Goal: Task Accomplishment & Management: Manage account settings

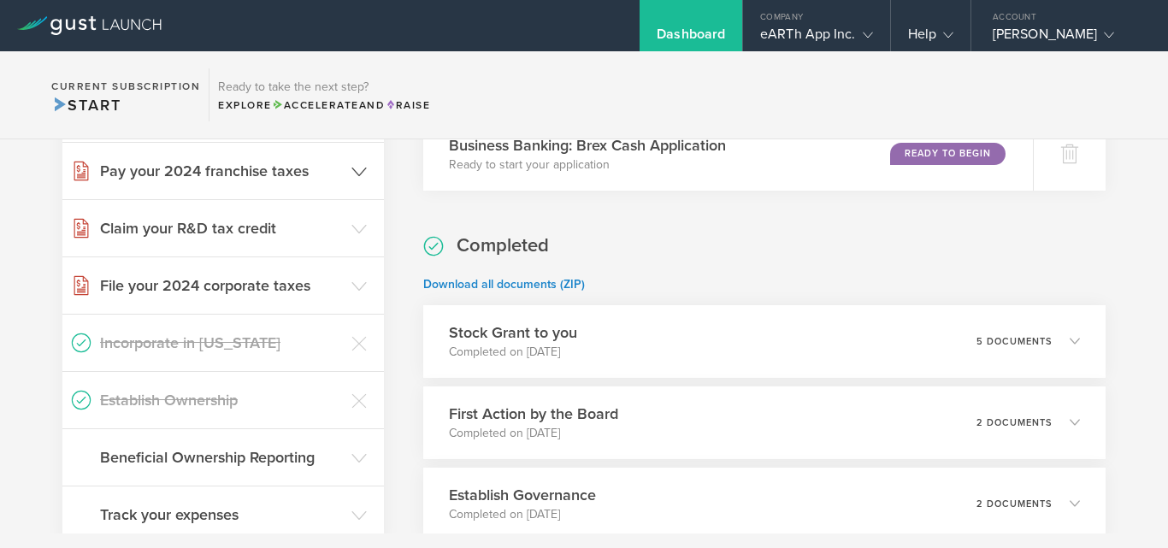
scroll to position [599, 0]
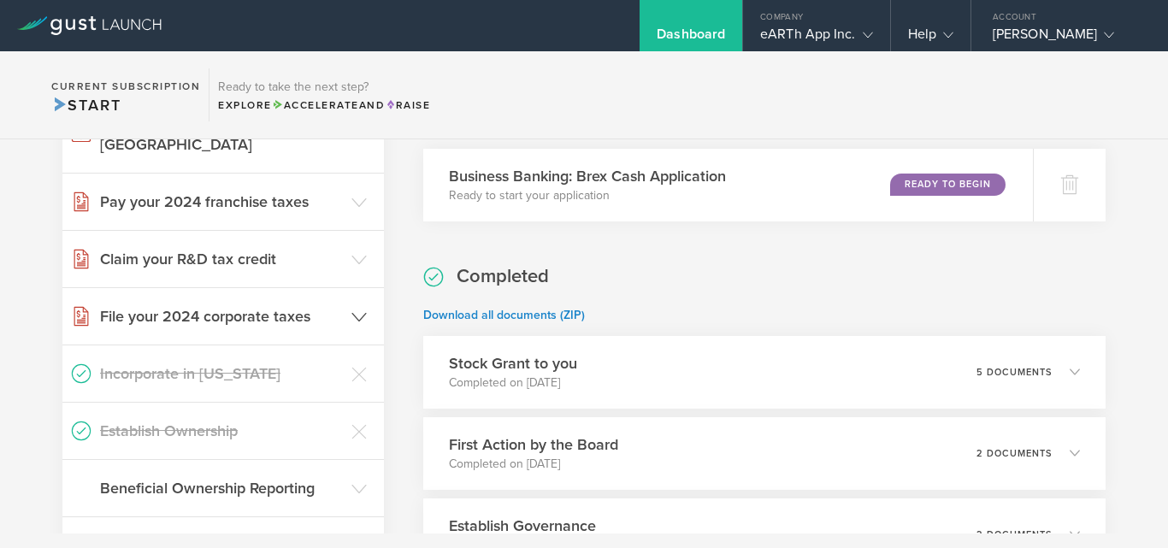
click at [334, 305] on h3 "File your 2024 corporate taxes" at bounding box center [221, 316] width 243 height 22
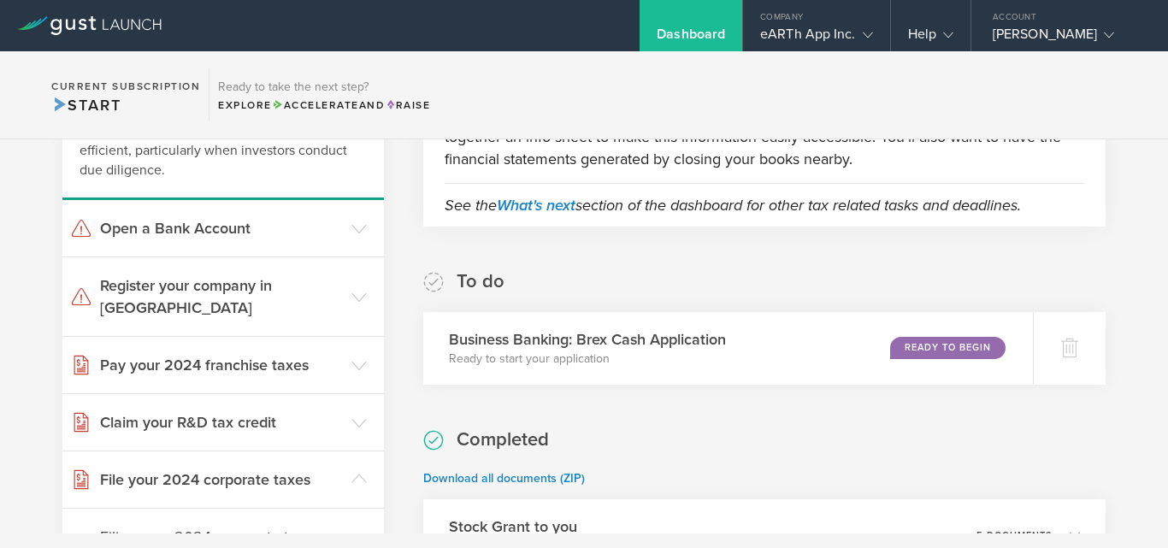
scroll to position [358, 0]
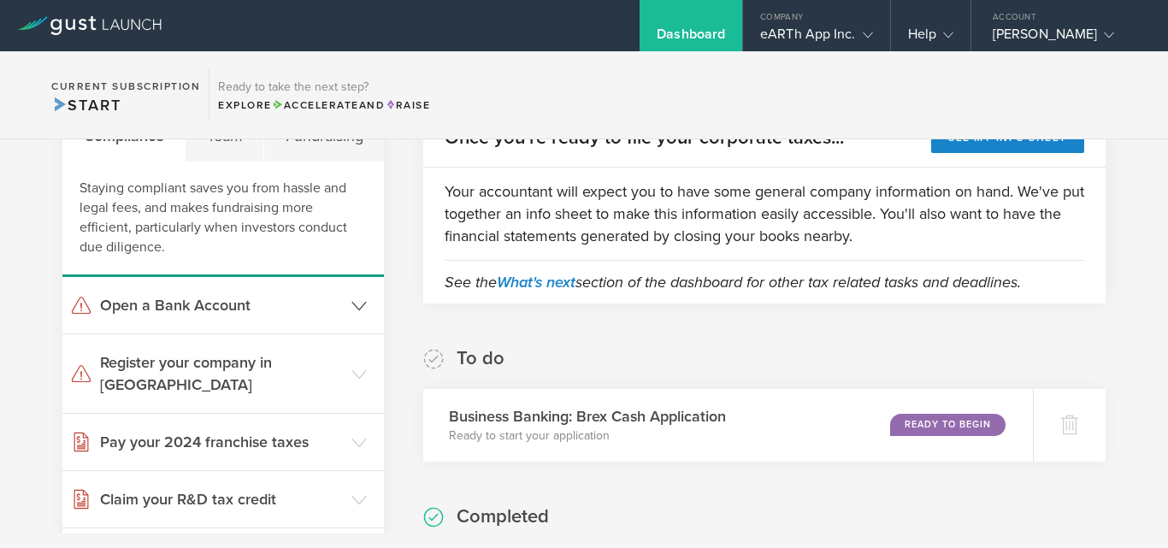
click at [353, 313] on icon at bounding box center [358, 305] width 15 height 15
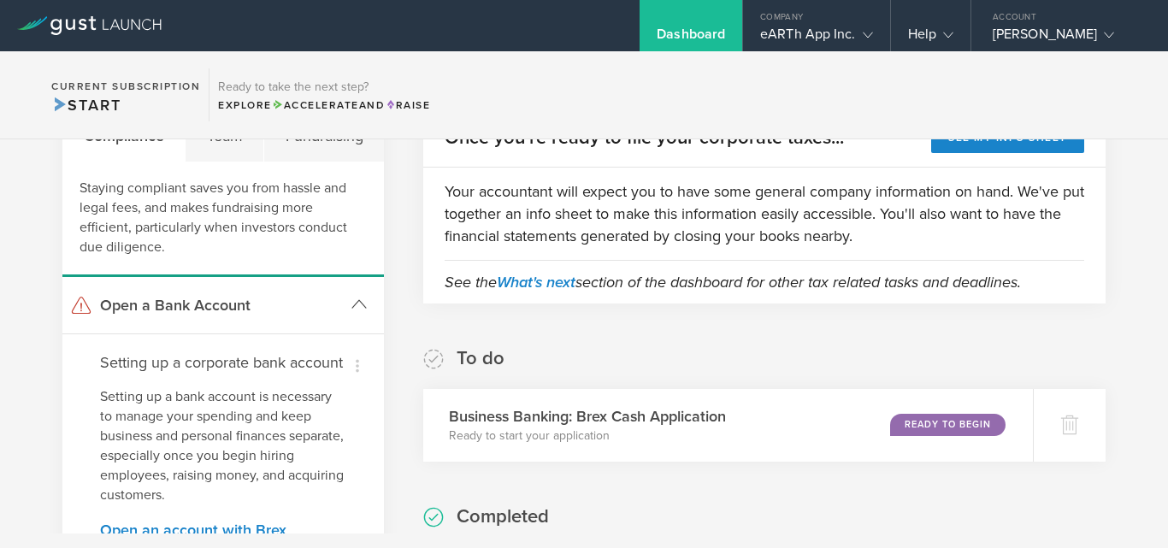
click at [353, 313] on gust-icon at bounding box center [358, 305] width 15 height 17
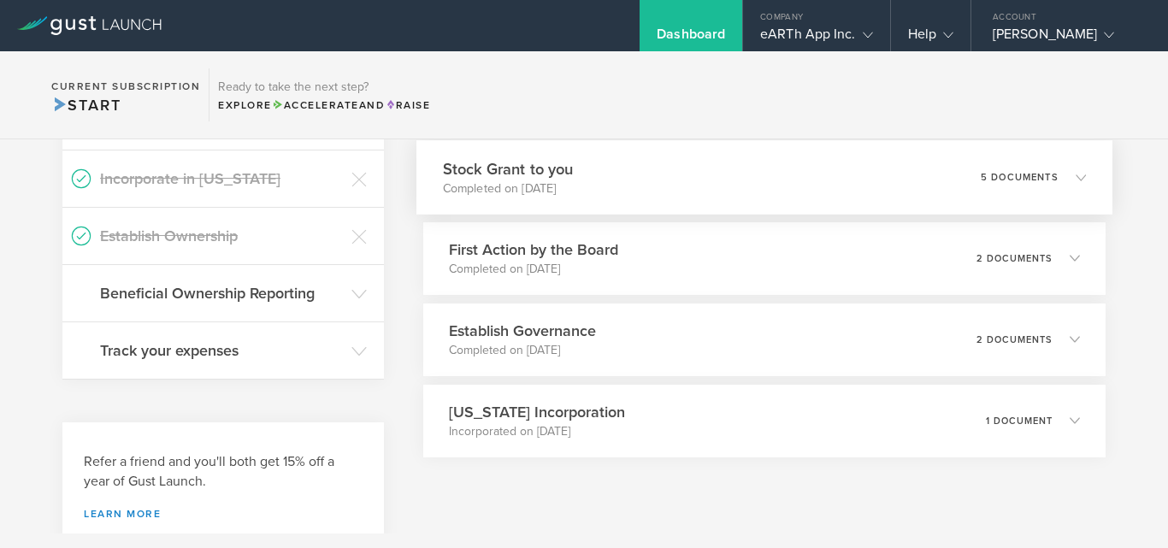
scroll to position [824, 0]
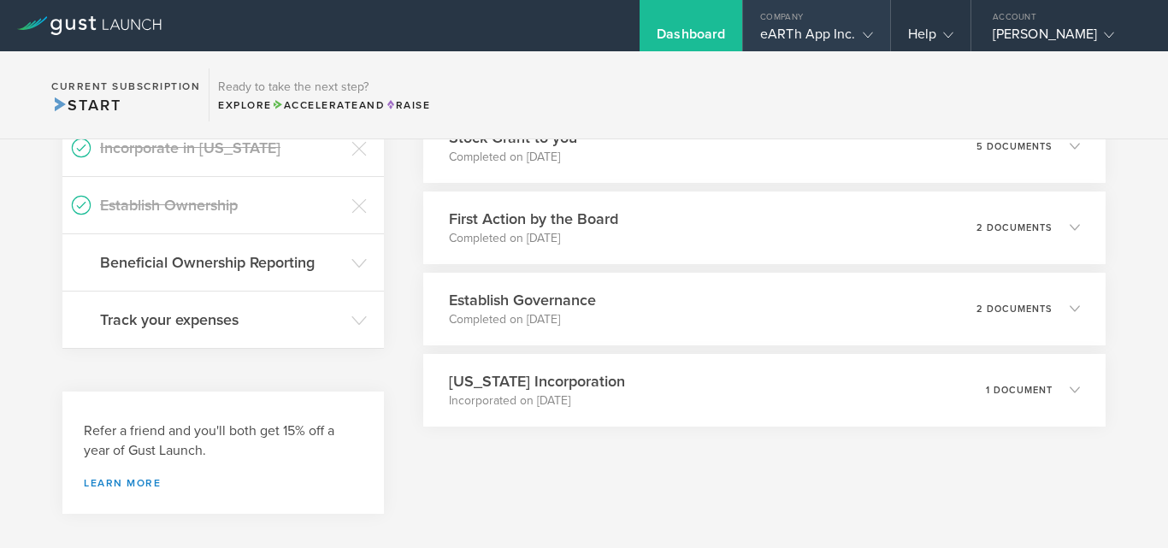
click at [859, 39] on gust-icon at bounding box center [864, 34] width 17 height 17
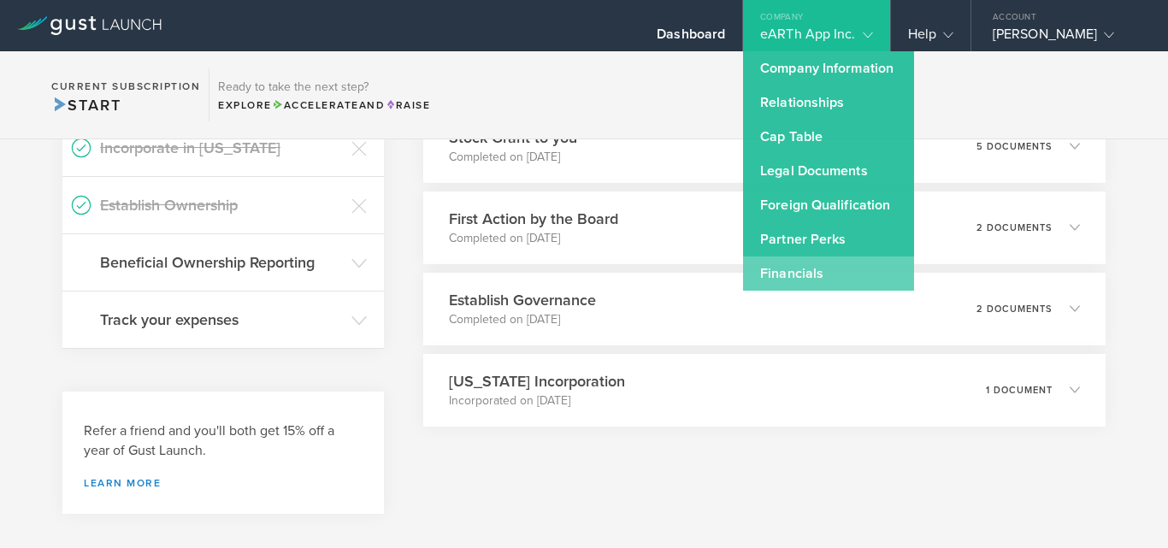
click at [778, 283] on link "Financials" at bounding box center [828, 274] width 171 height 34
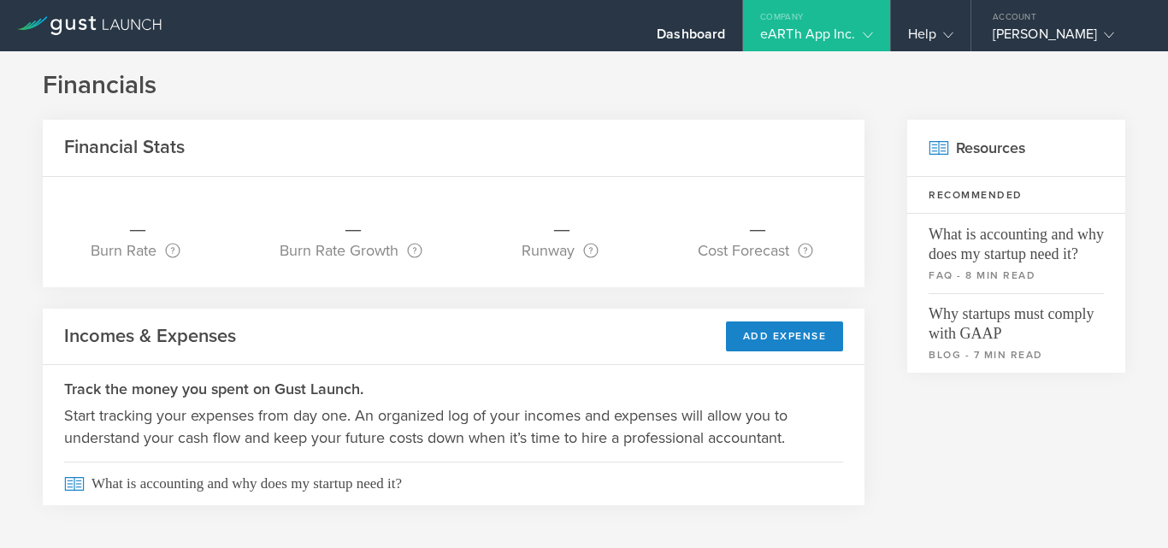
scroll to position [21, 0]
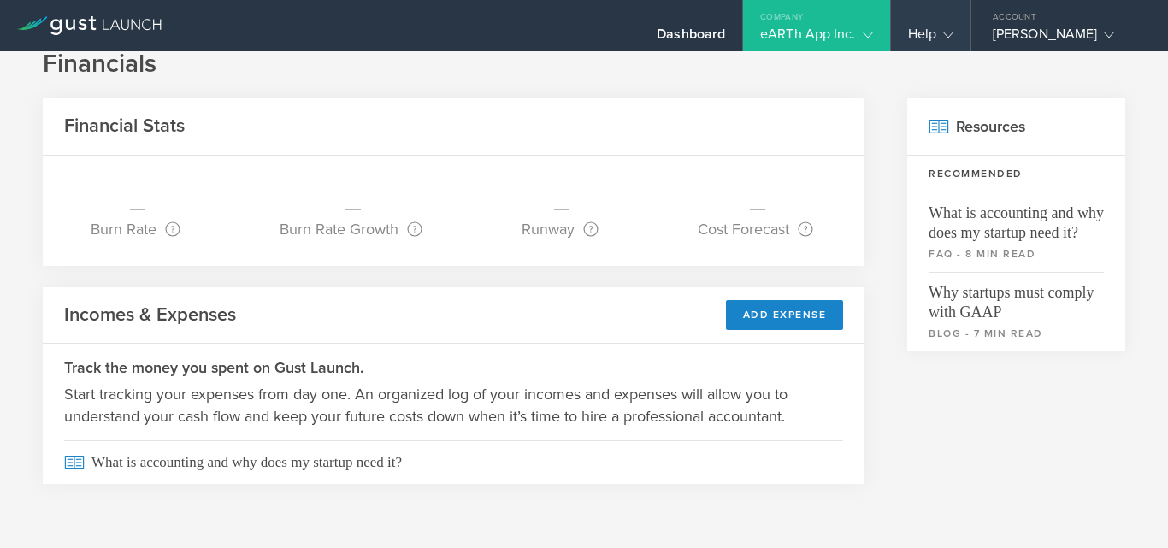
click at [939, 33] on gust-icon at bounding box center [944, 34] width 17 height 17
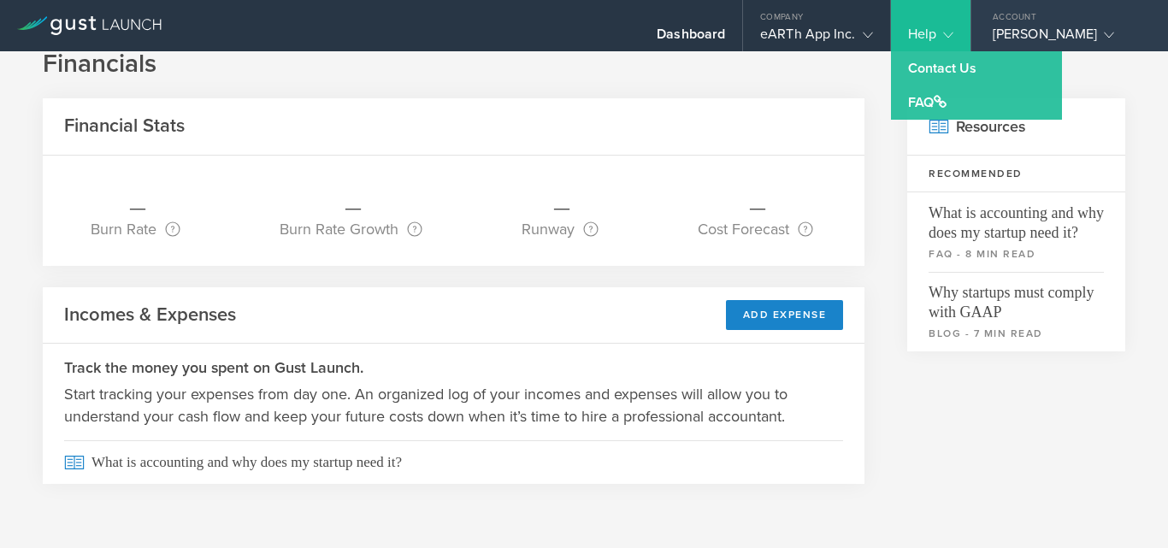
click at [1046, 35] on div "[PERSON_NAME]" at bounding box center [1065, 39] width 145 height 26
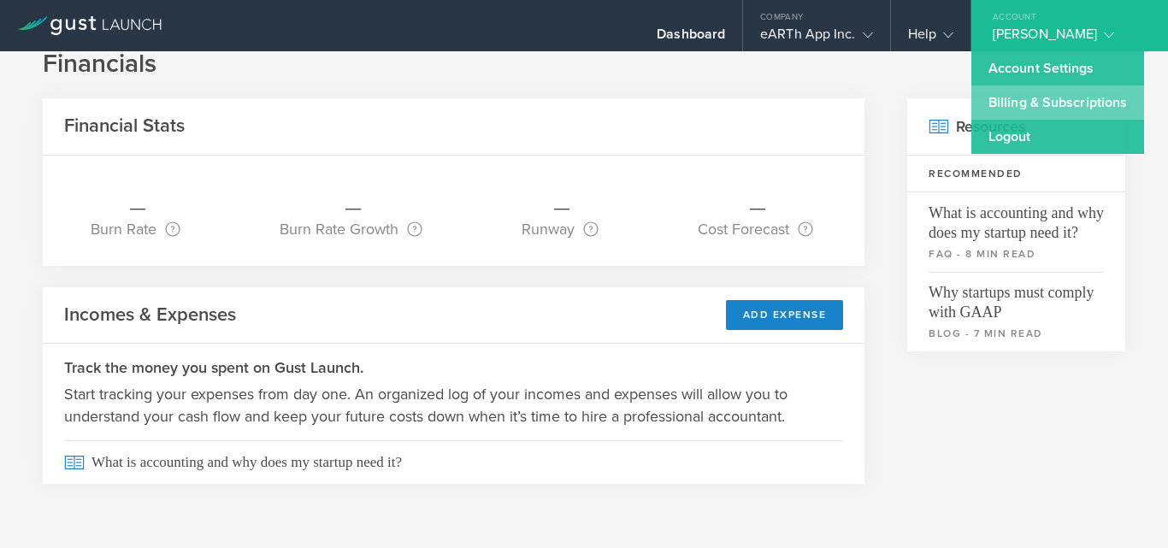
click at [1046, 99] on link "Billing & Subscriptions" at bounding box center [1057, 103] width 173 height 34
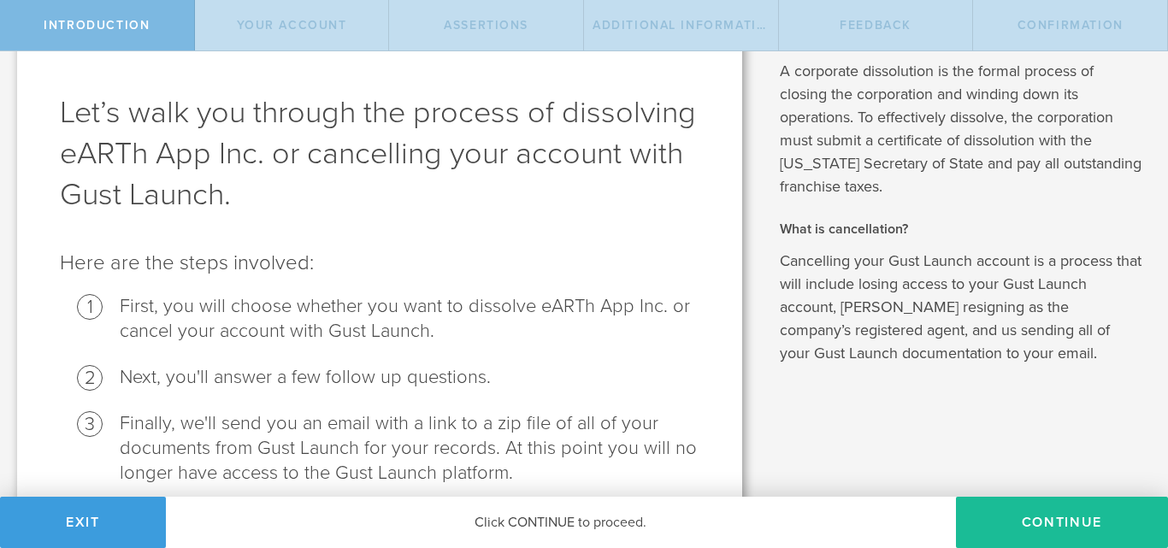
scroll to position [135, 0]
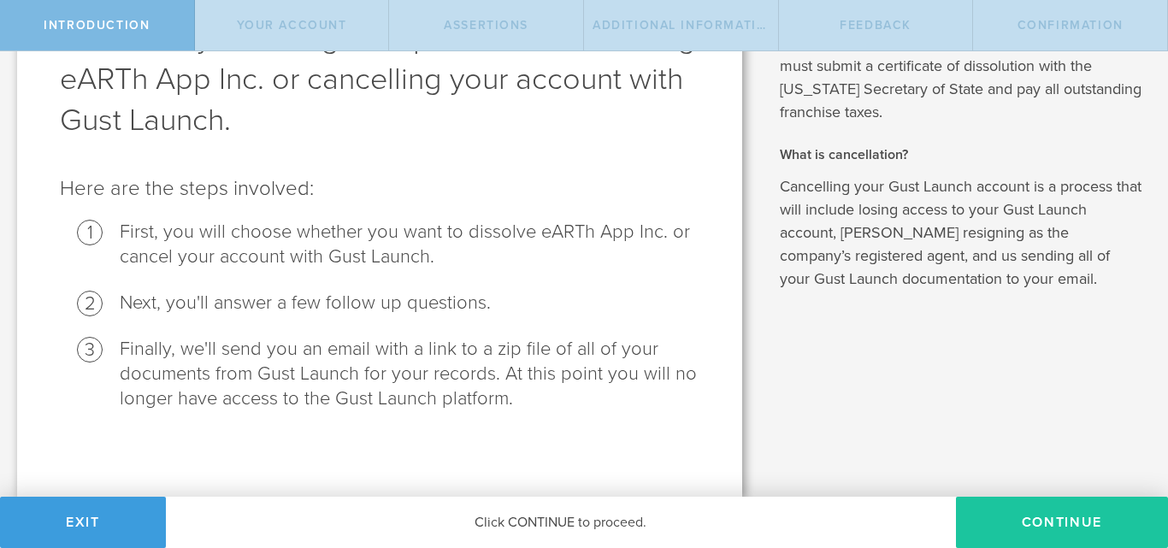
click at [972, 513] on button "Continue" at bounding box center [1062, 522] width 212 height 51
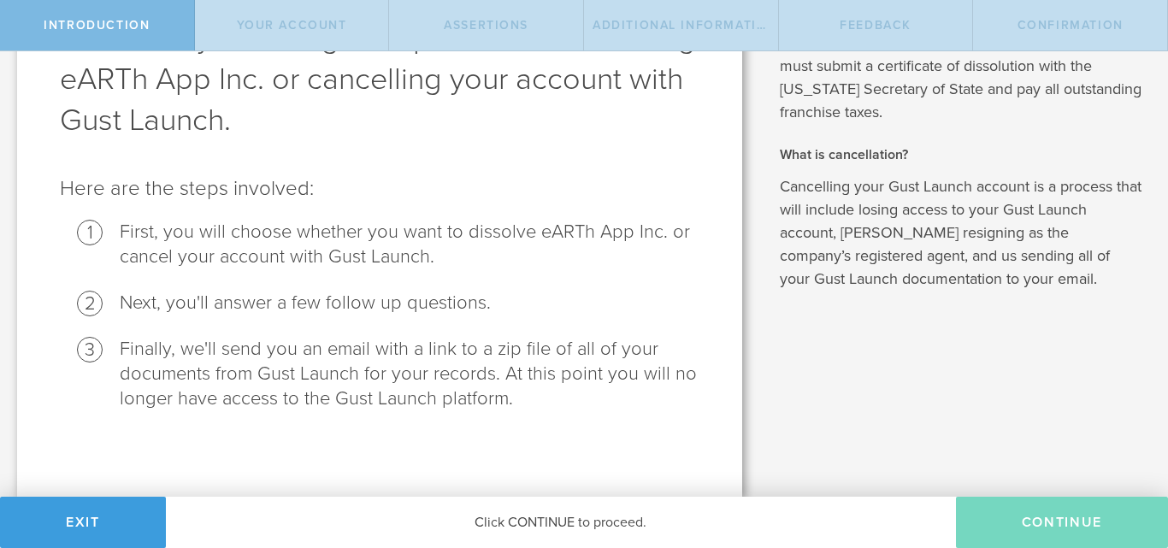
scroll to position [0, 0]
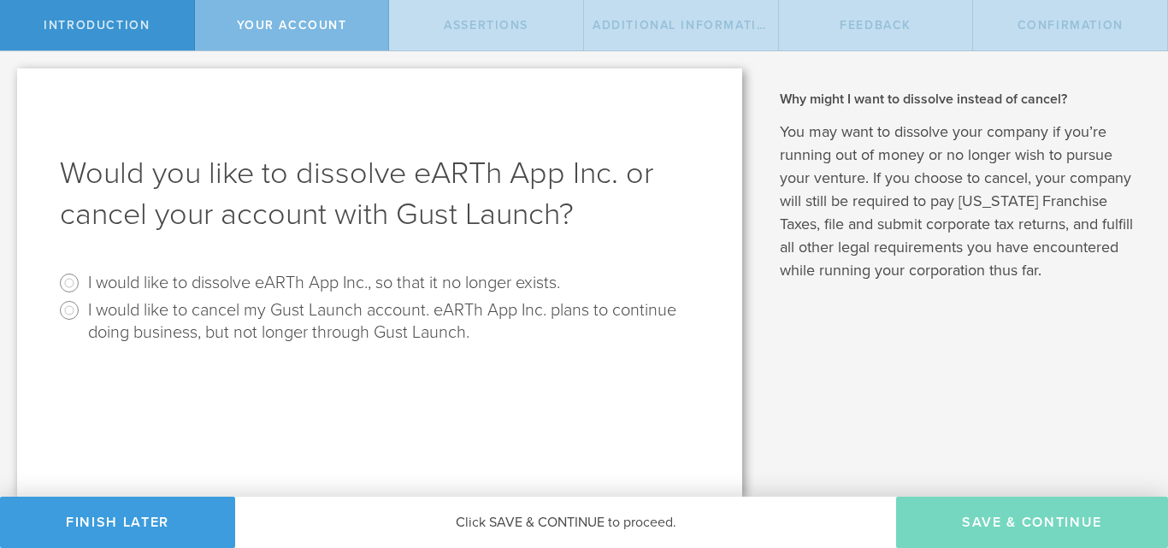
click at [87, 318] on radio "I would like to cancel my Gust Launch account. eARTh App Inc. plans to continue…" at bounding box center [380, 320] width 640 height 47
click at [73, 316] on input "I would like to cancel my Gust Launch account. eARTh App Inc. plans to continue…" at bounding box center [69, 310] width 27 height 27
radio input "true"
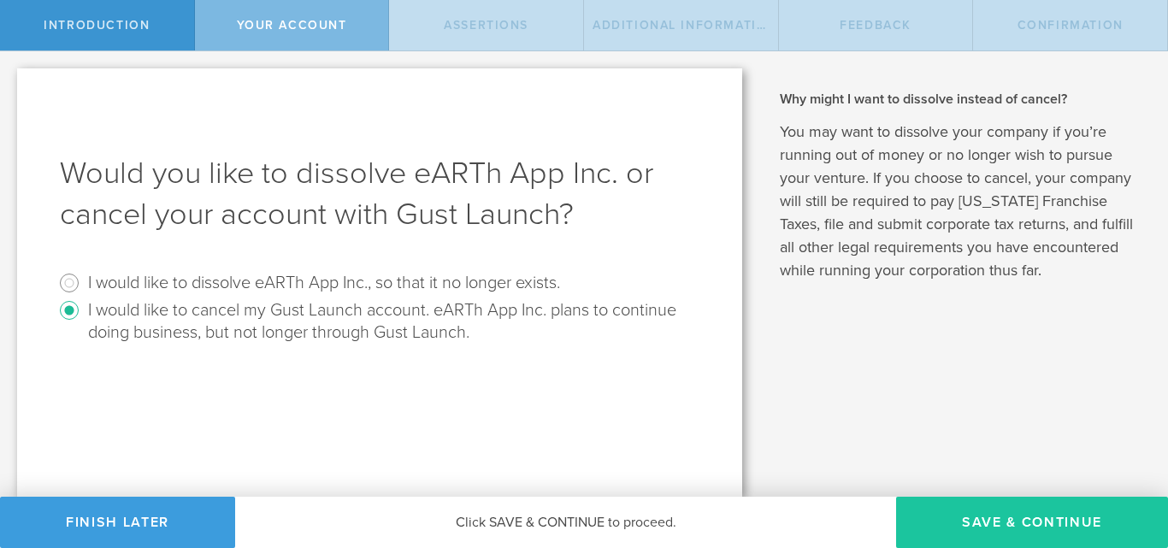
click at [942, 533] on button "Save & Continue" at bounding box center [1032, 522] width 272 height 51
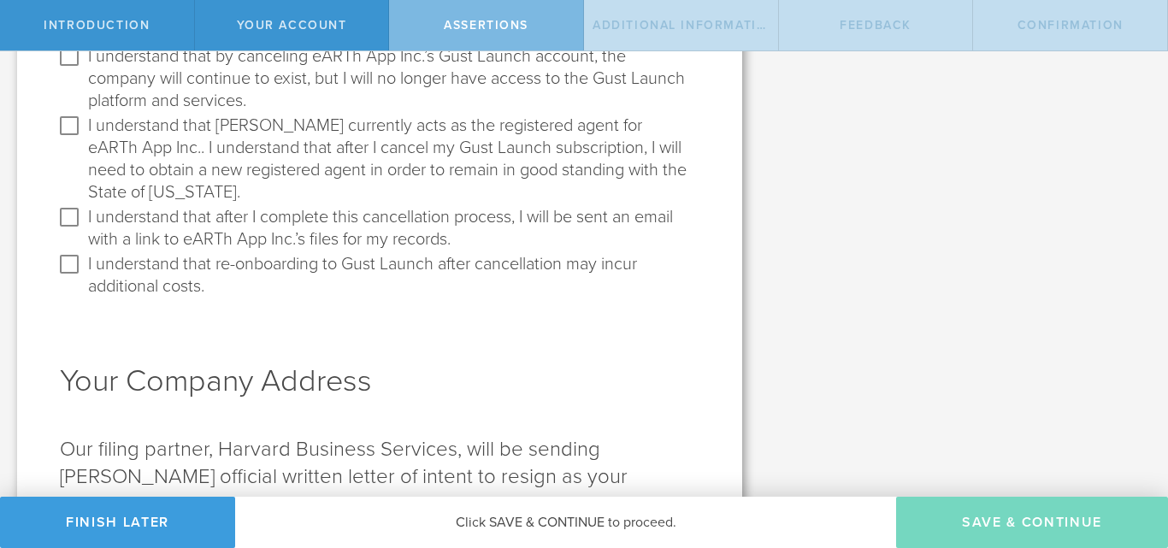
scroll to position [148, 0]
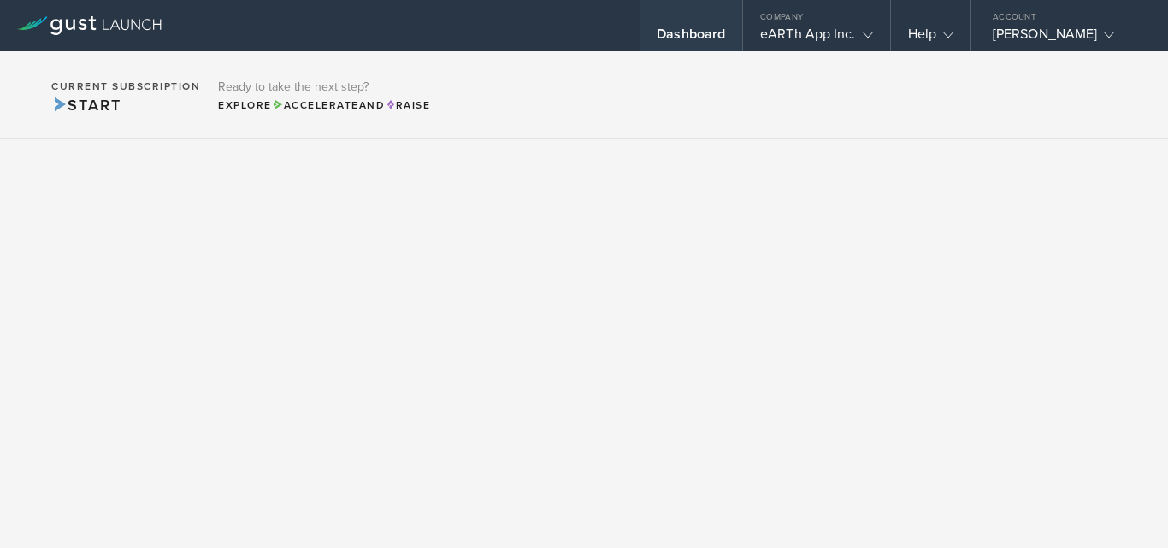
click at [689, 39] on div "Dashboard" at bounding box center [691, 39] width 68 height 26
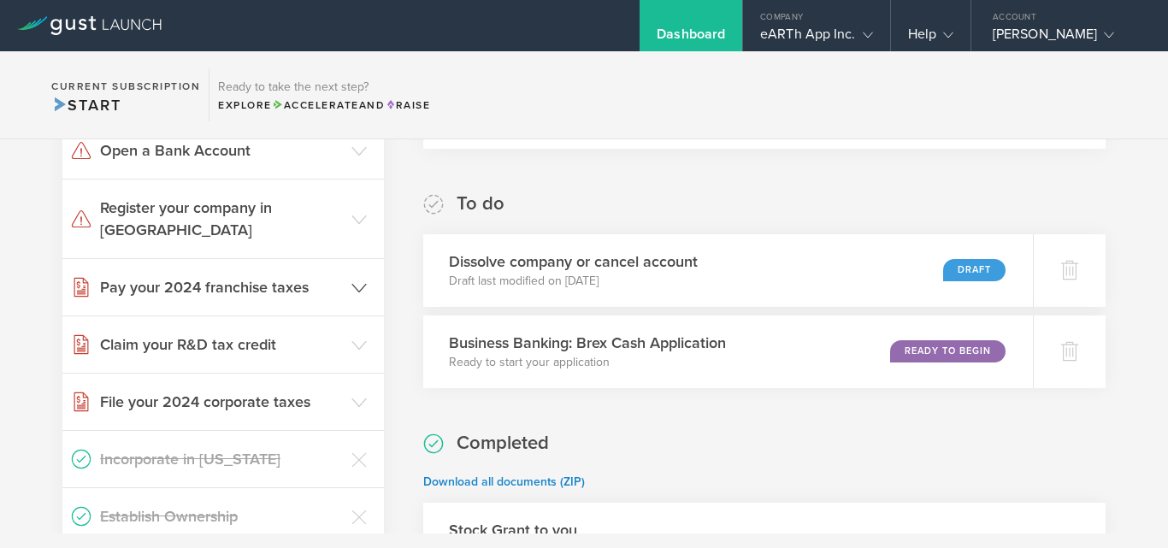
scroll to position [599, 0]
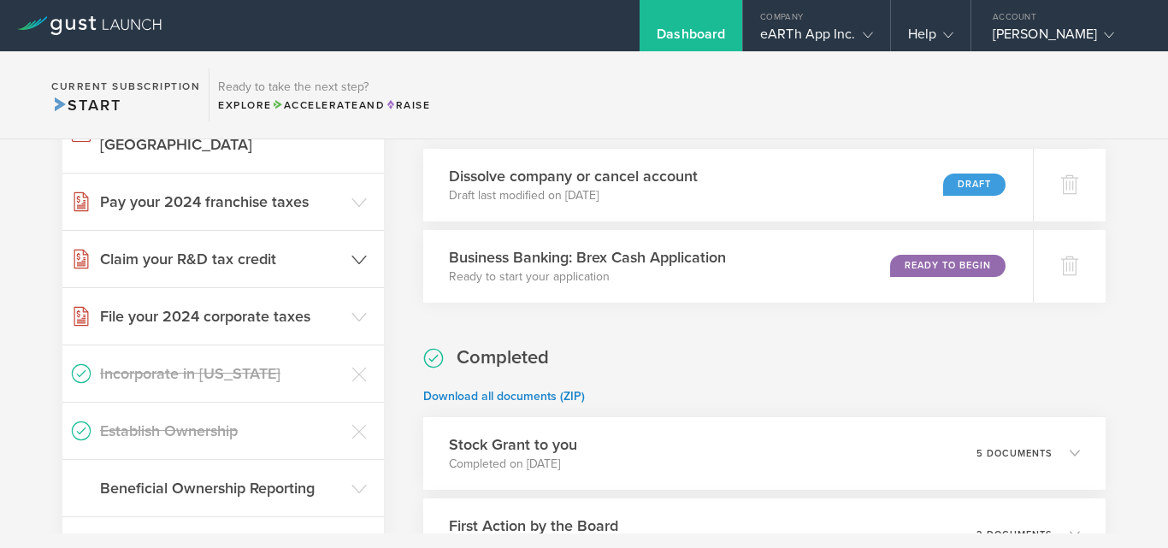
click at [353, 256] on polyline at bounding box center [359, 260] width 14 height 8
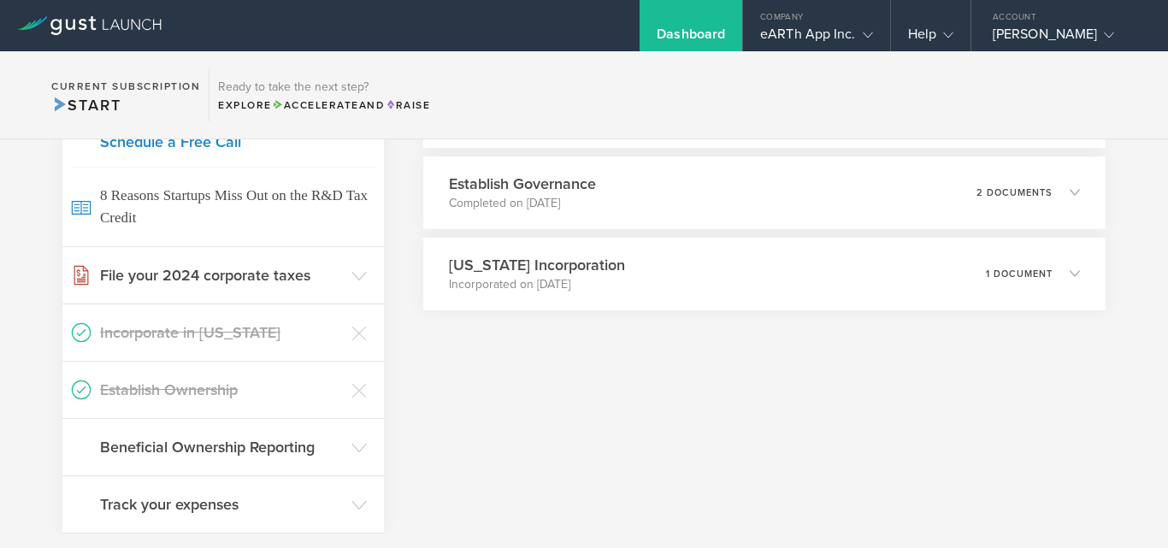
scroll to position [966, 0]
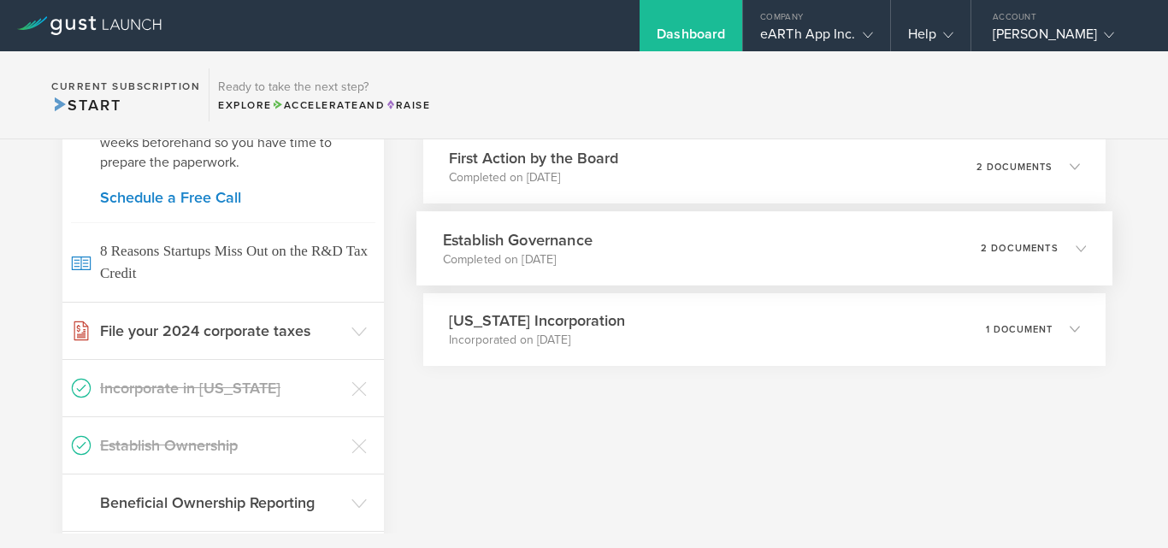
click at [981, 244] on p "2 documents" at bounding box center [1020, 247] width 78 height 9
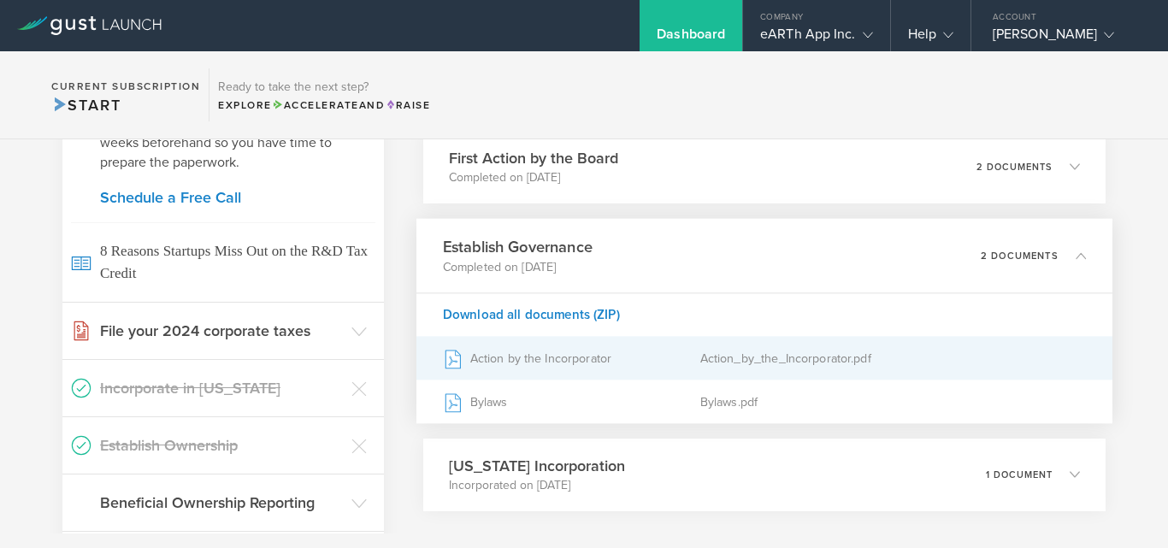
click at [556, 364] on div "Action by the Incorporator" at bounding box center [571, 358] width 257 height 43
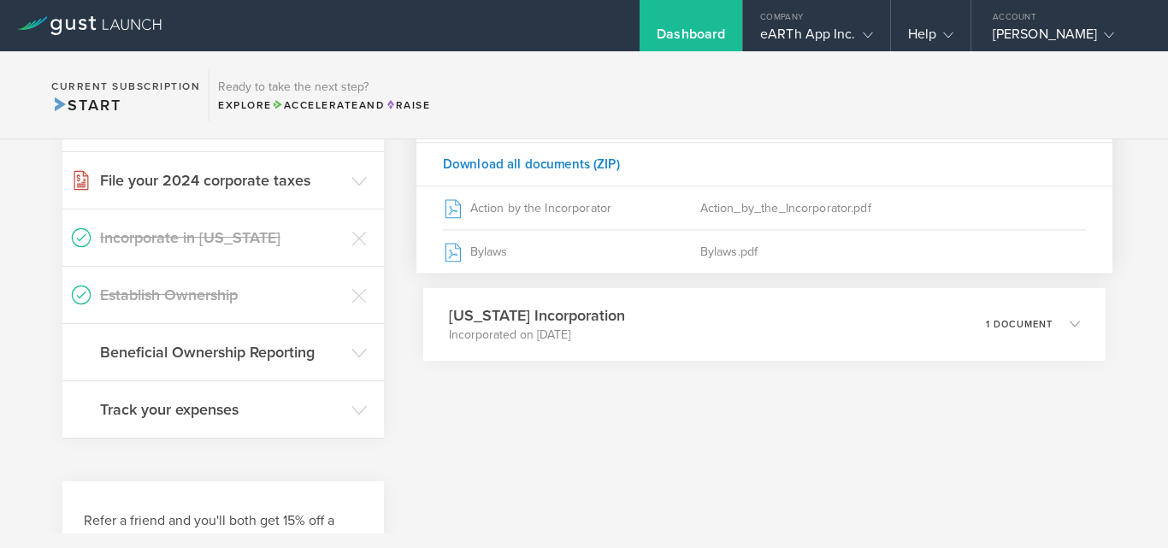
scroll to position [1137, 0]
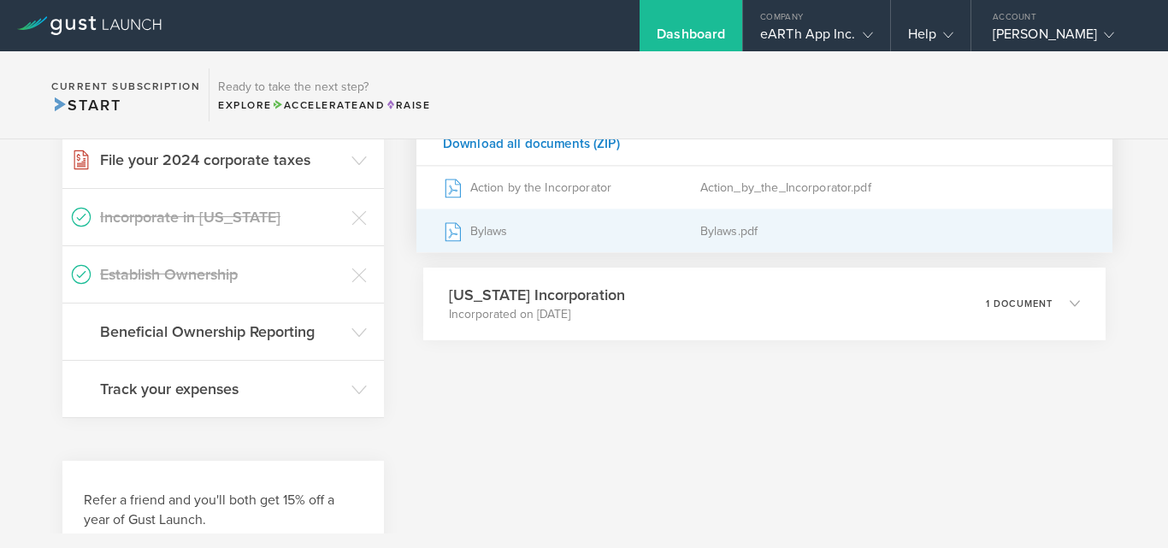
click at [577, 242] on div "Bylaws" at bounding box center [571, 231] width 257 height 43
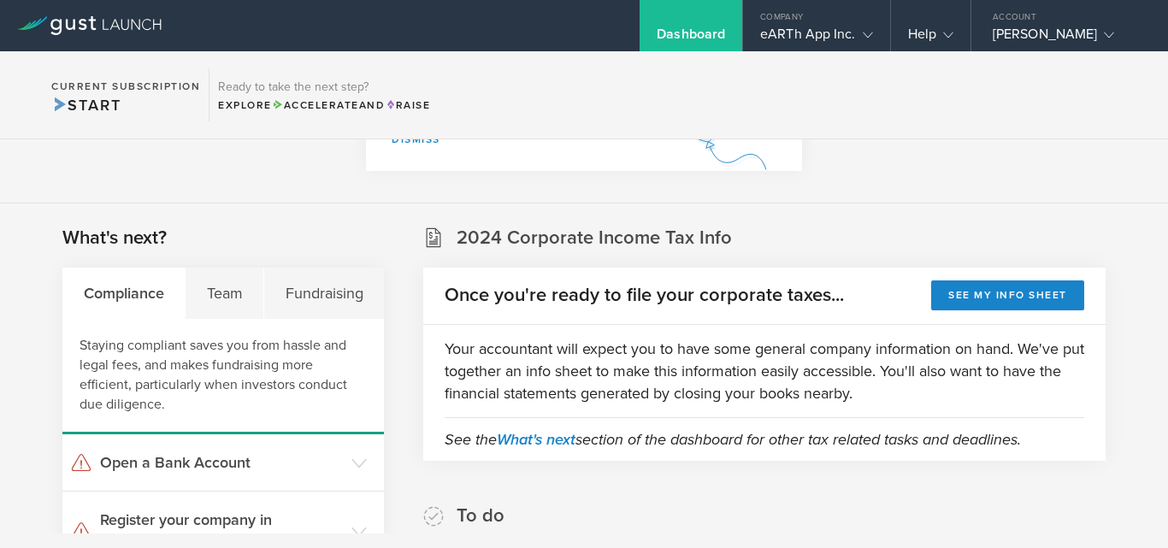
scroll to position [257, 0]
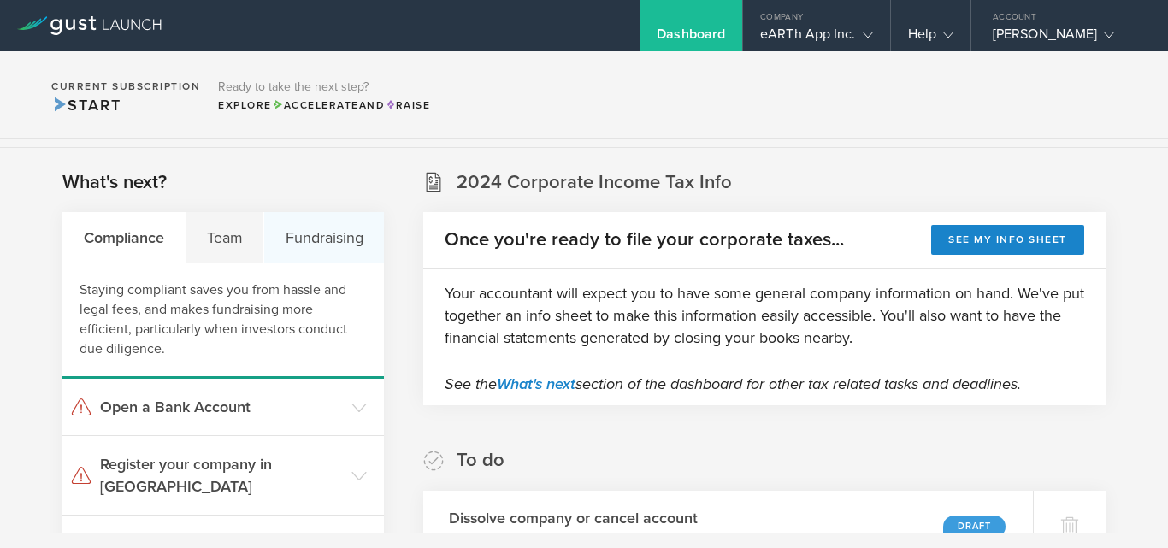
click at [280, 233] on div "Fundraising" at bounding box center [324, 237] width 120 height 51
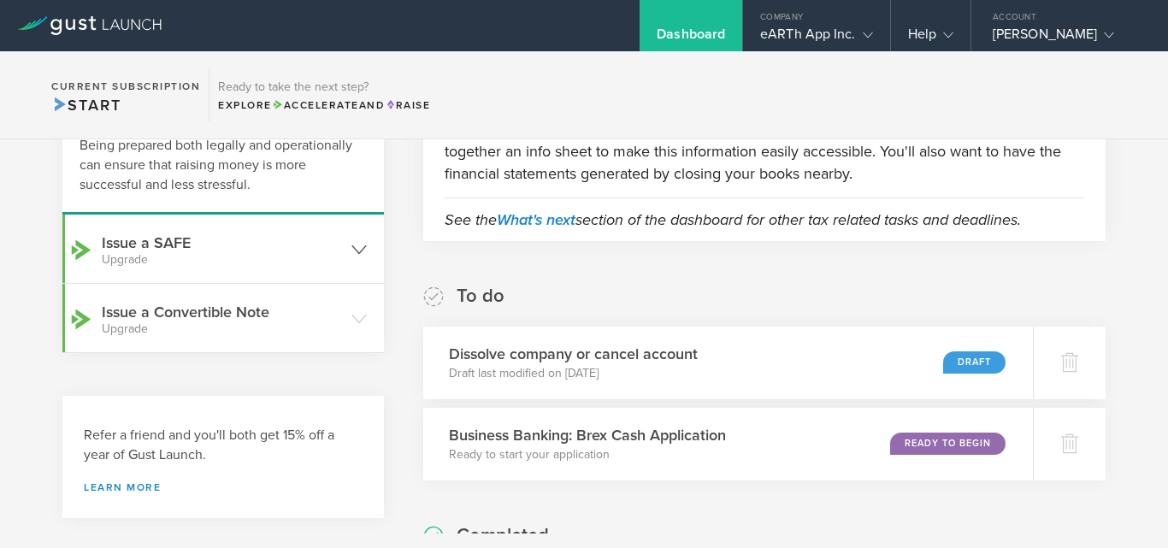
scroll to position [428, 0]
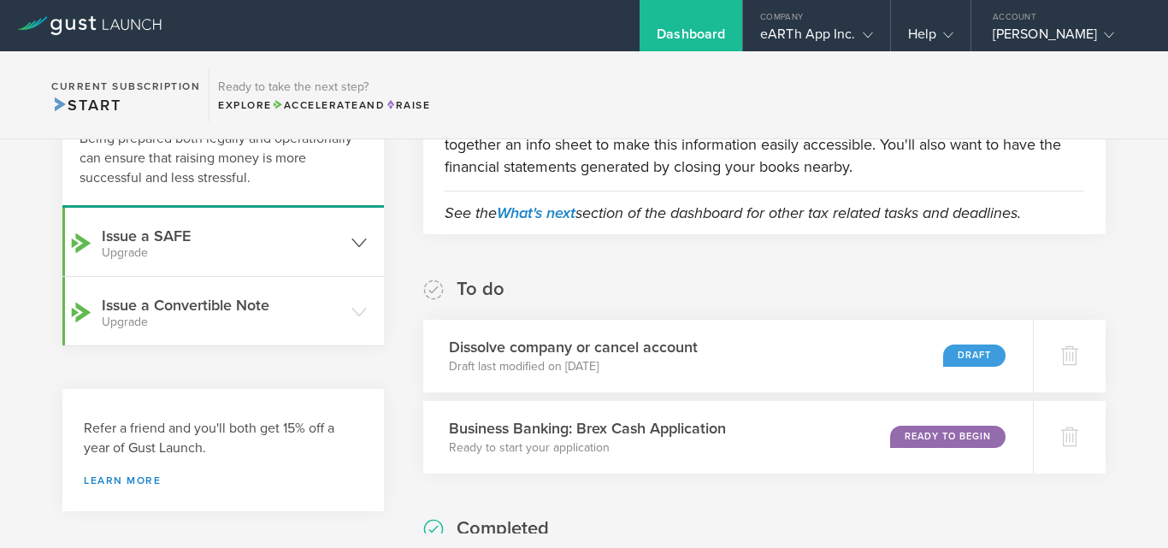
click at [351, 237] on icon at bounding box center [358, 242] width 15 height 15
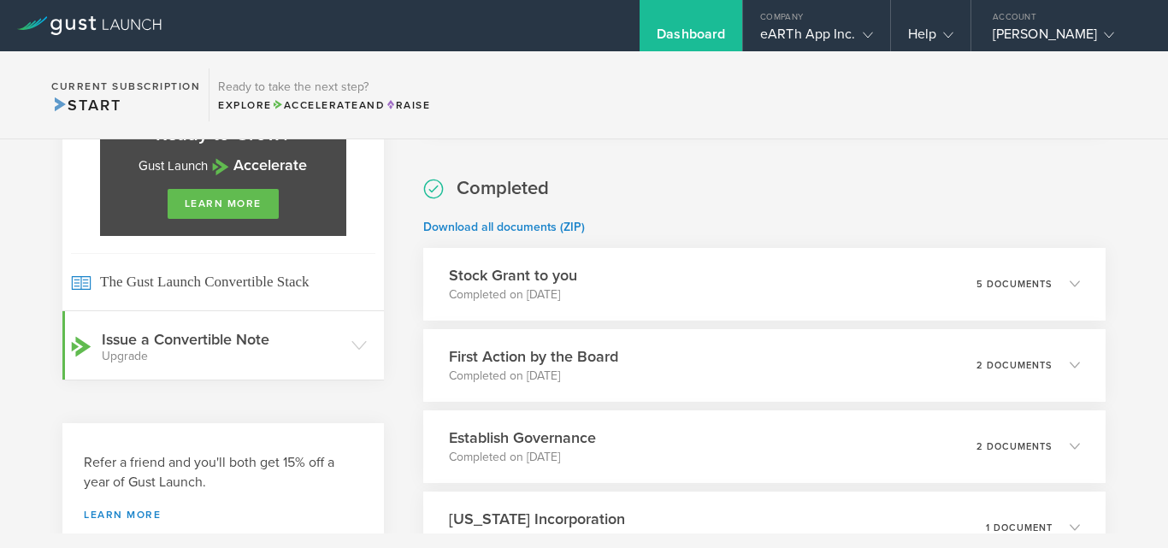
scroll to position [770, 0]
click at [261, 214] on link "learn more" at bounding box center [223, 202] width 111 height 30
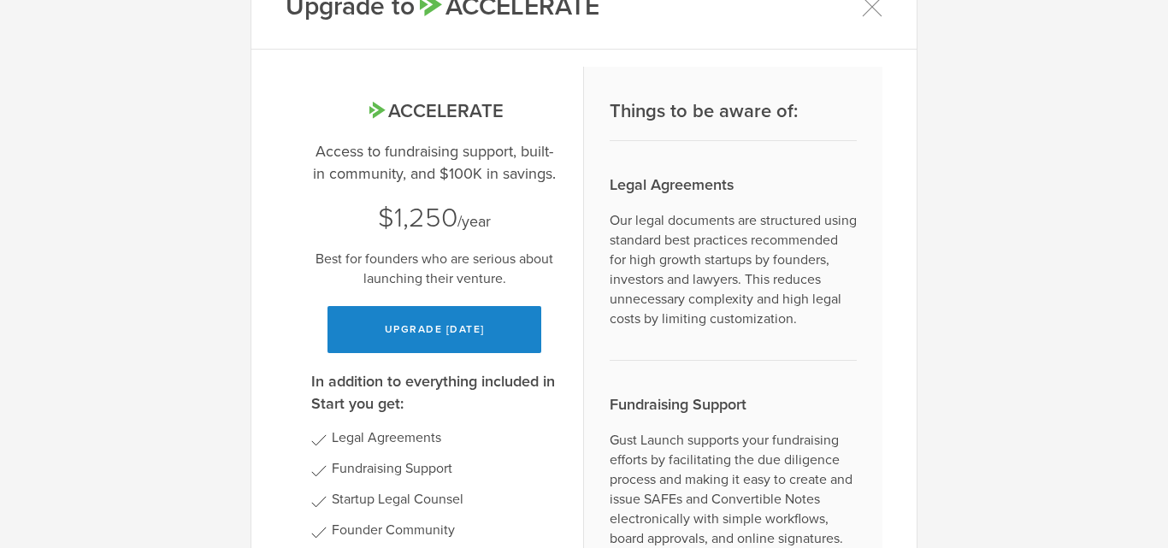
scroll to position [0, 0]
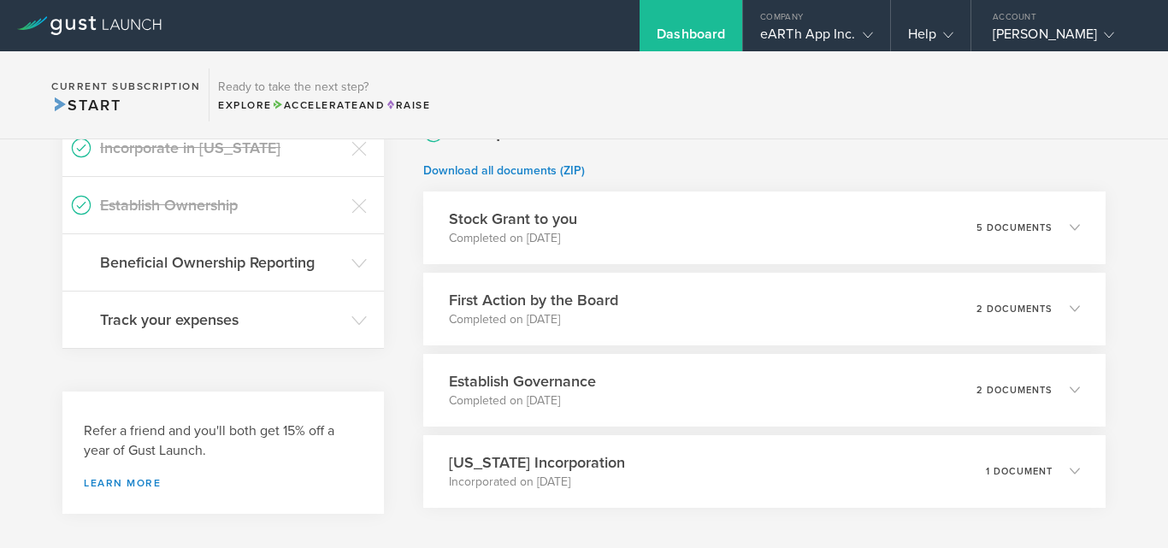
scroll to position [855, 0]
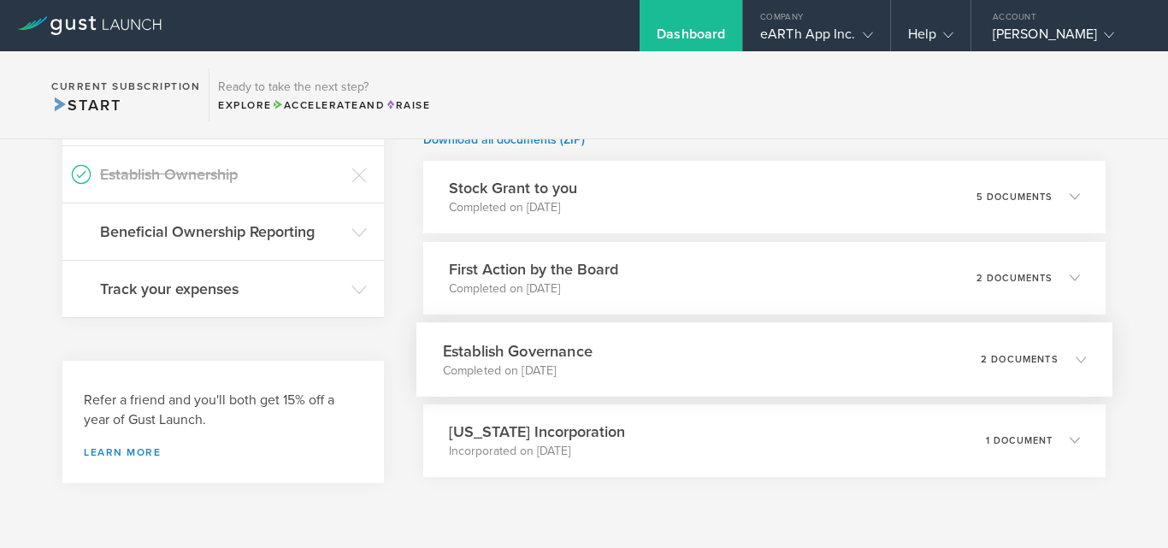
click at [620, 352] on div "Establish Governance Completed on Feb 25, 2022 2 documents" at bounding box center [764, 359] width 696 height 74
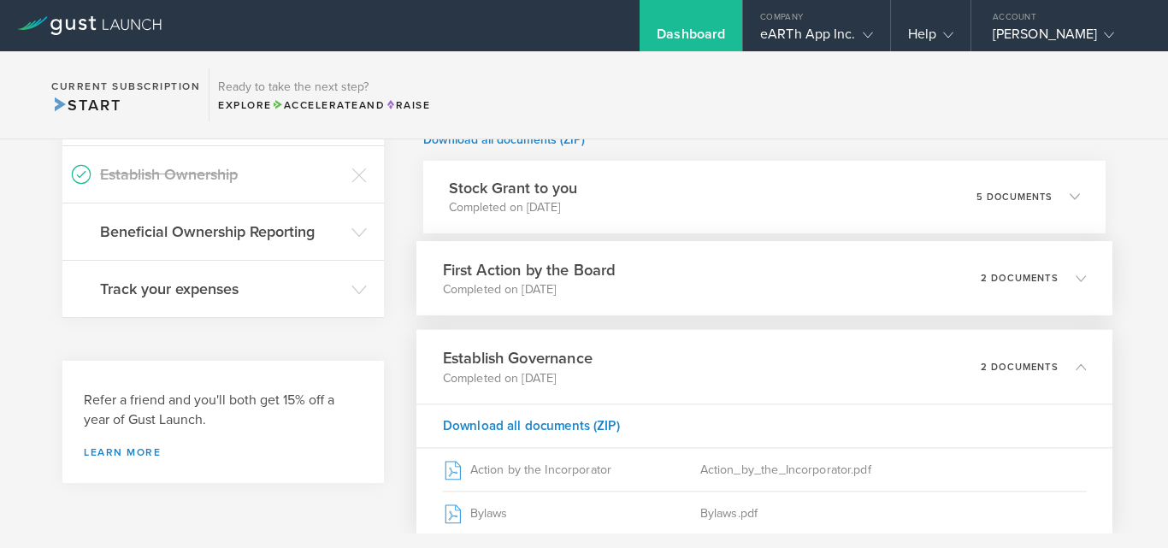
click at [623, 292] on div "First Action by the Board Completed on Feb 25, 2022 2 documents" at bounding box center [764, 278] width 696 height 74
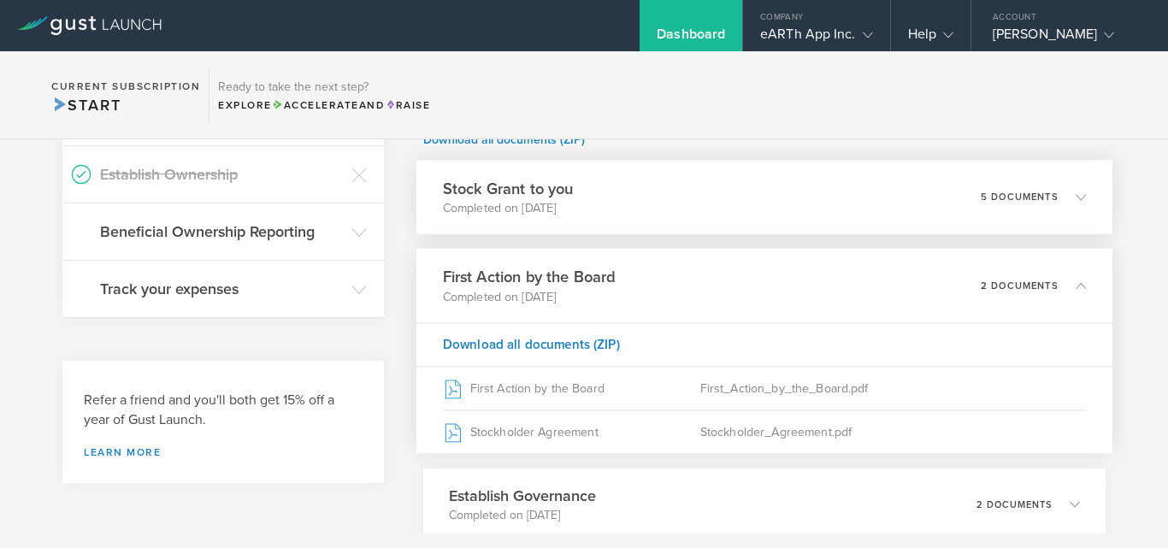
click at [648, 210] on div "Stock Grant to you Completed on Feb 25, 2022 5 documents" at bounding box center [764, 197] width 696 height 74
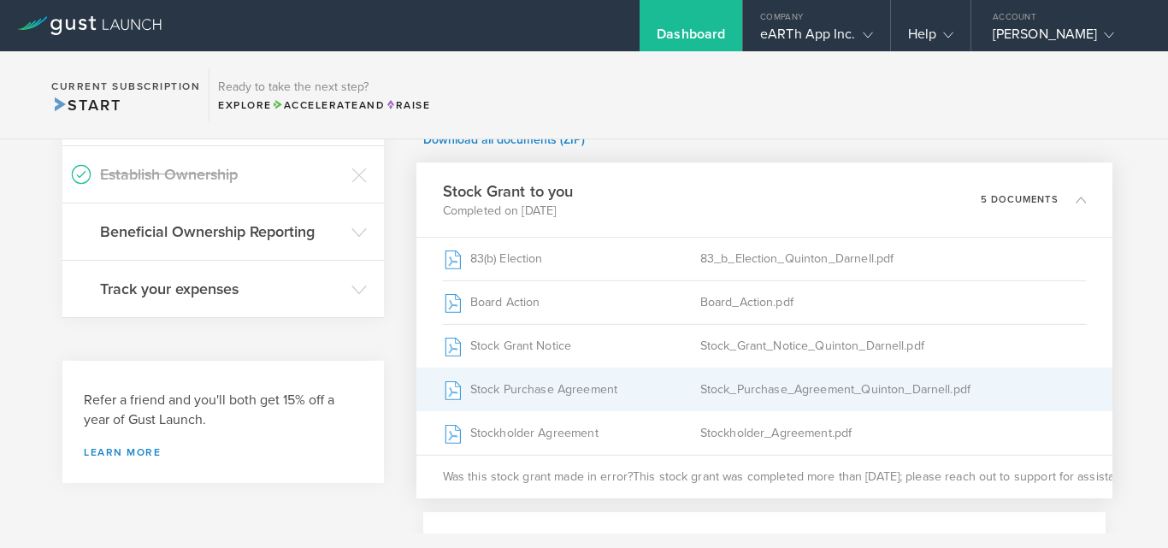
click at [526, 389] on div "Stock Purchase Agreement" at bounding box center [571, 389] width 257 height 43
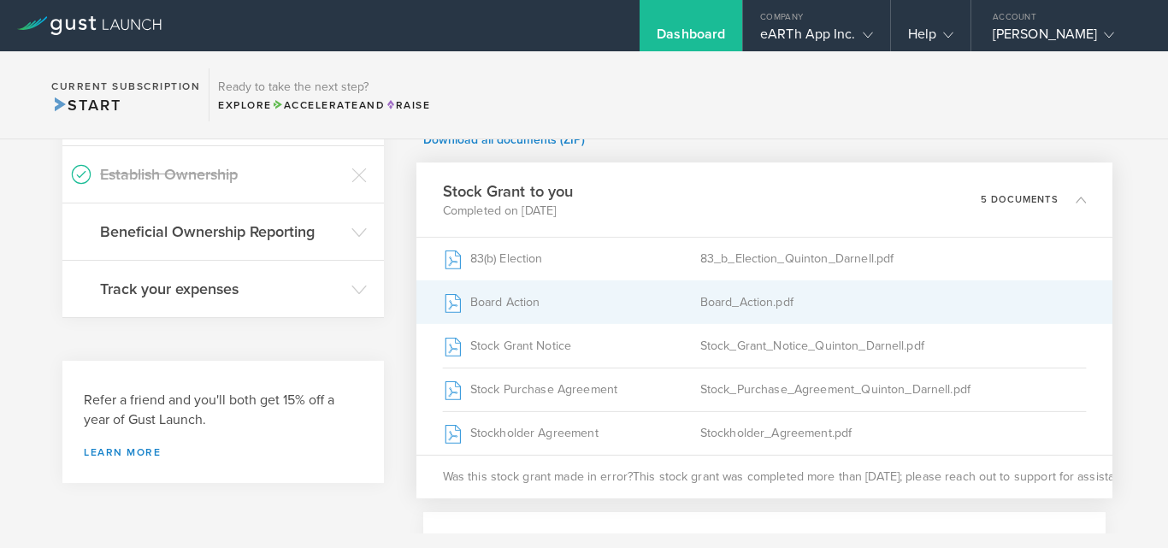
click at [720, 312] on div "Board_Action.pdf" at bounding box center [893, 301] width 387 height 43
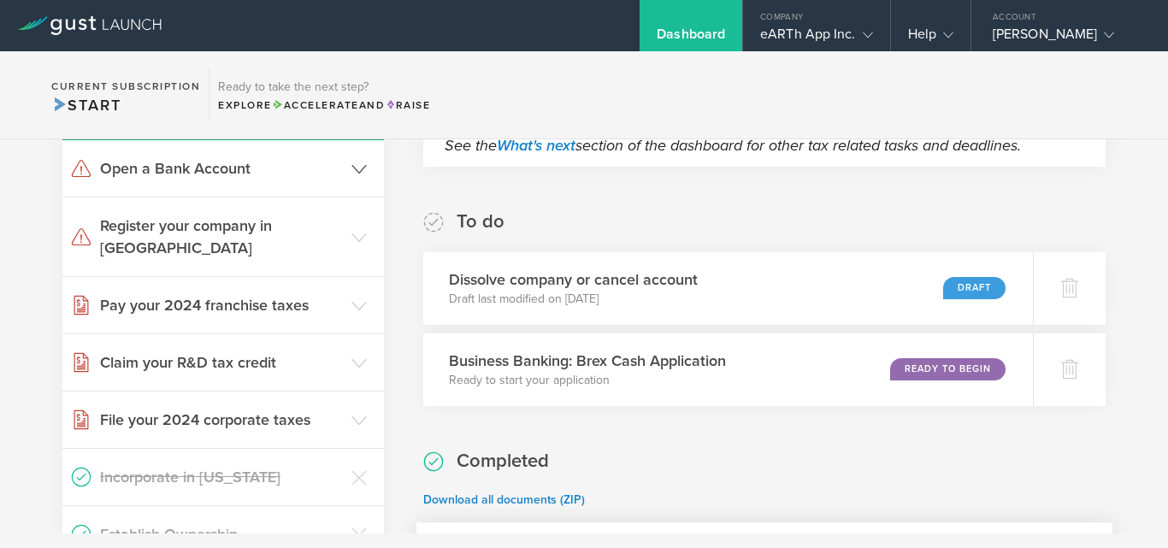
scroll to position [513, 0]
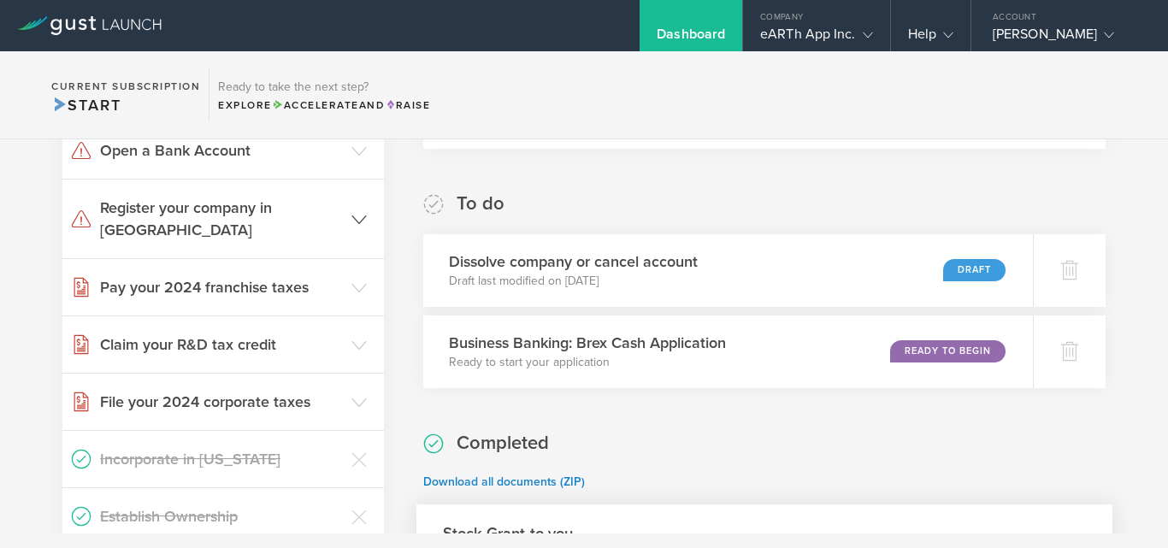
click at [366, 213] on header "Register your company in NC" at bounding box center [223, 219] width 322 height 79
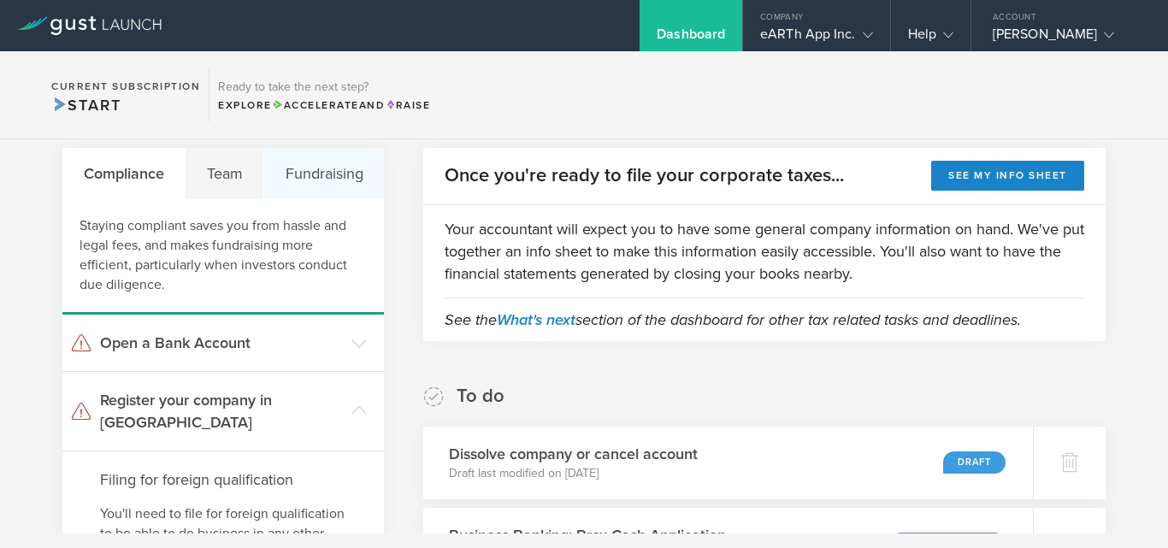
scroll to position [342, 0]
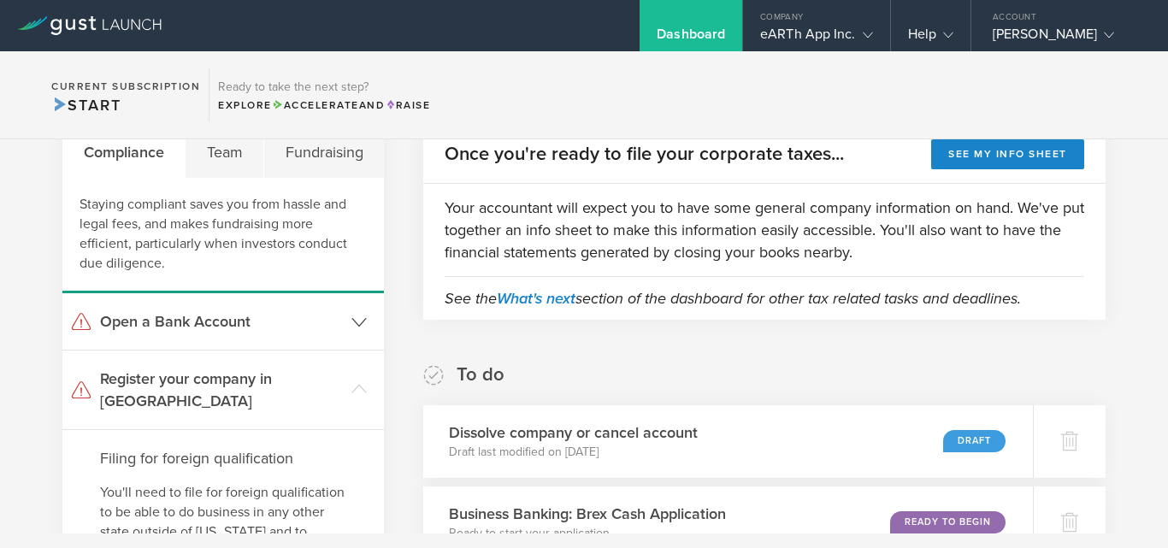
click at [352, 325] on icon at bounding box center [358, 322] width 15 height 15
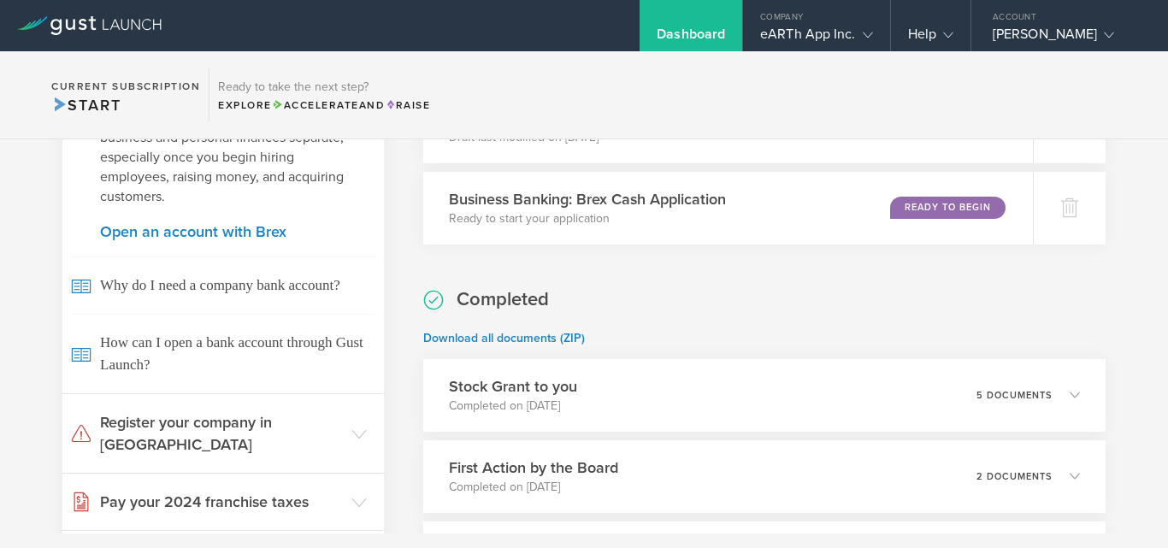
scroll to position [684, 0]
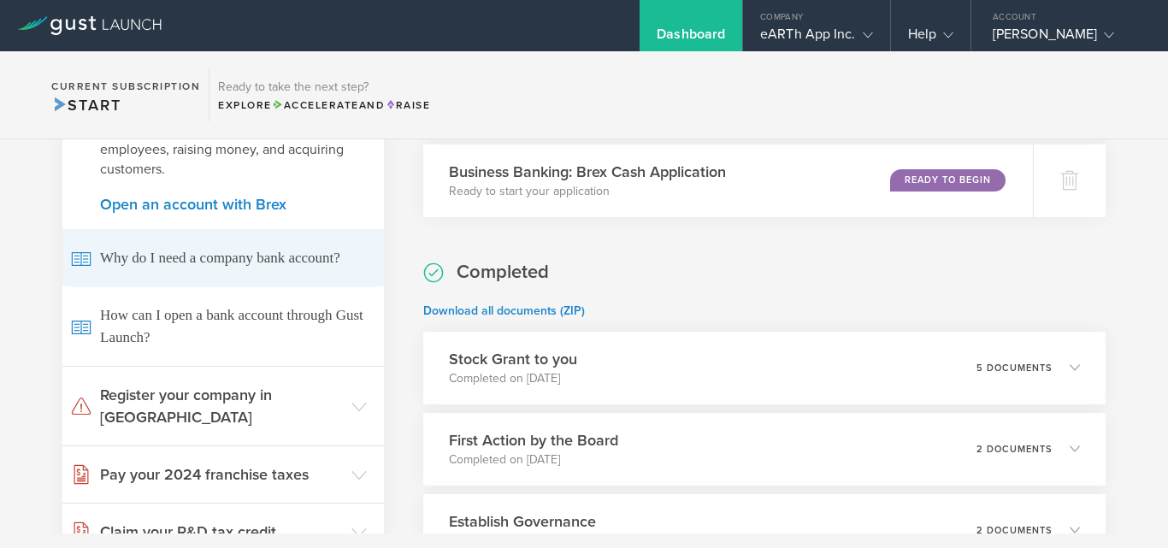
click at [314, 286] on span "Why do I need a company bank account?" at bounding box center [223, 257] width 304 height 57
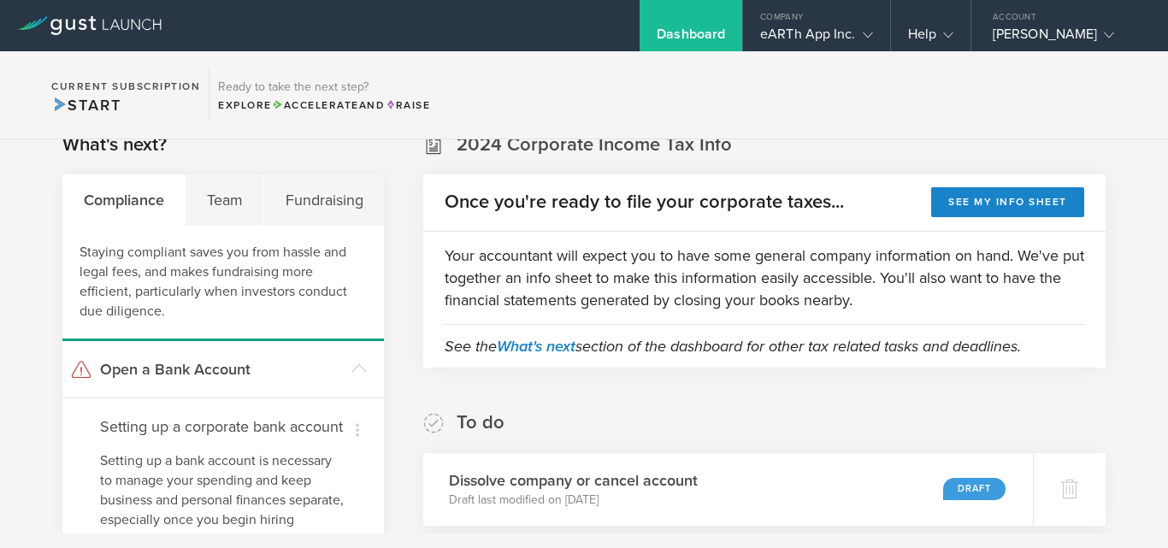
scroll to position [257, 0]
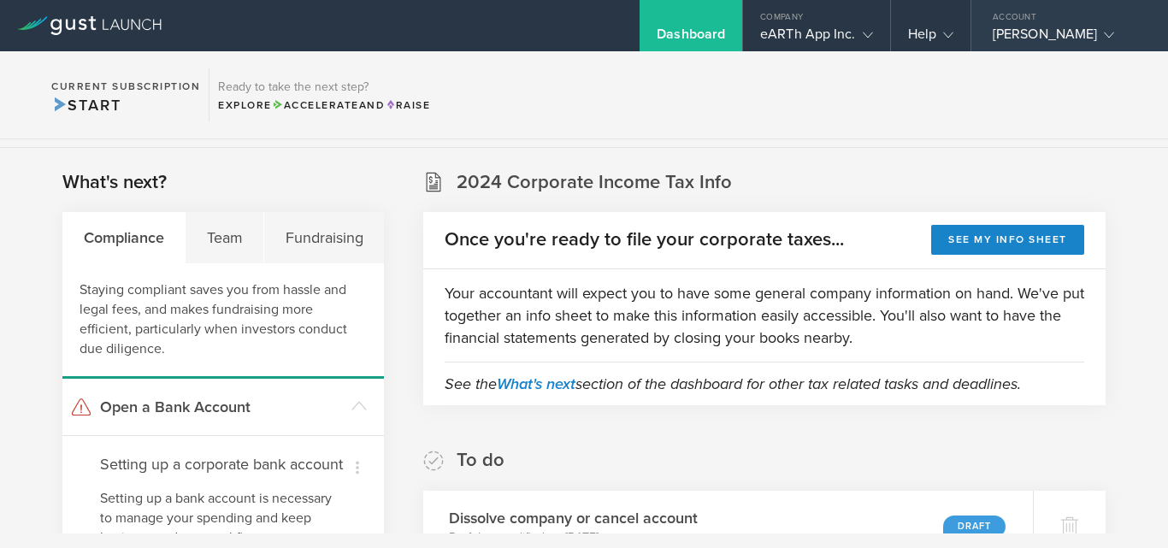
click at [1105, 34] on icon at bounding box center [1109, 35] width 10 height 10
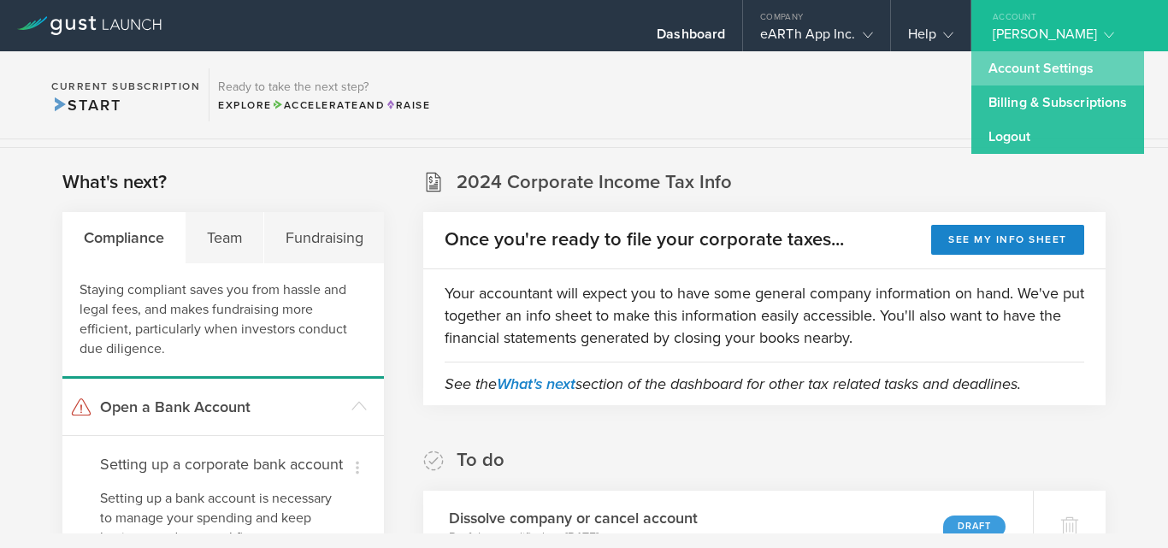
click at [1041, 68] on link "Account Settings" at bounding box center [1057, 68] width 173 height 34
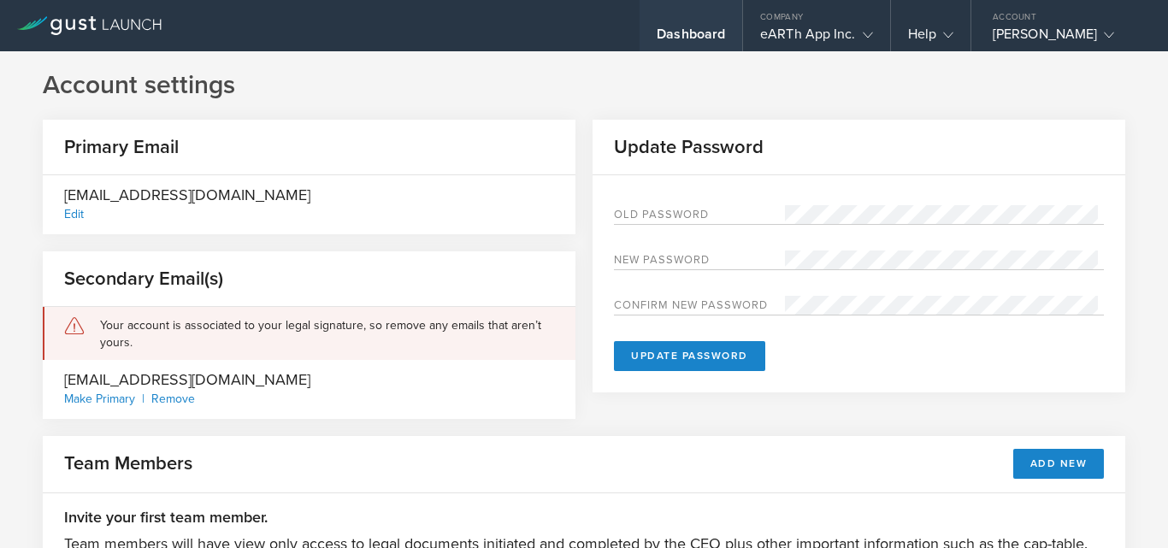
click at [672, 37] on div "Dashboard" at bounding box center [691, 39] width 68 height 26
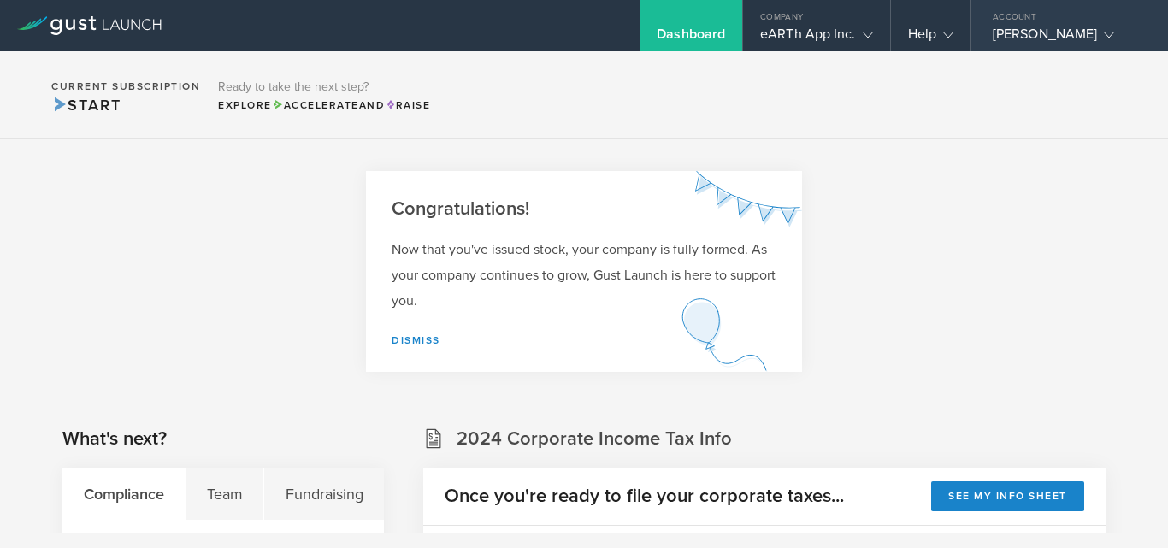
click at [1032, 39] on div "Quinton Darnell" at bounding box center [1065, 39] width 145 height 26
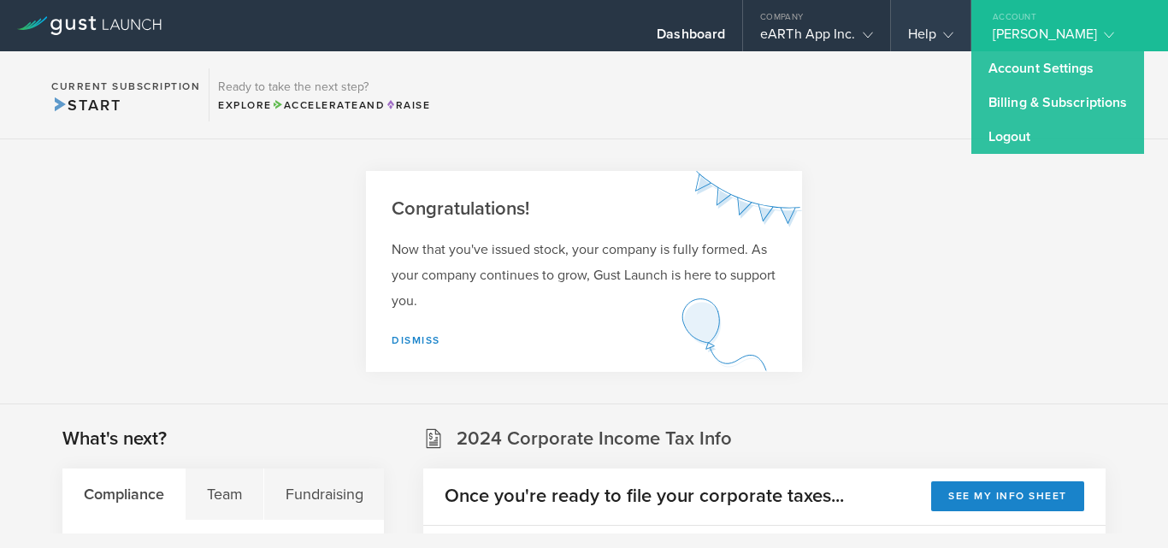
click at [928, 37] on div "Help" at bounding box center [930, 39] width 45 height 26
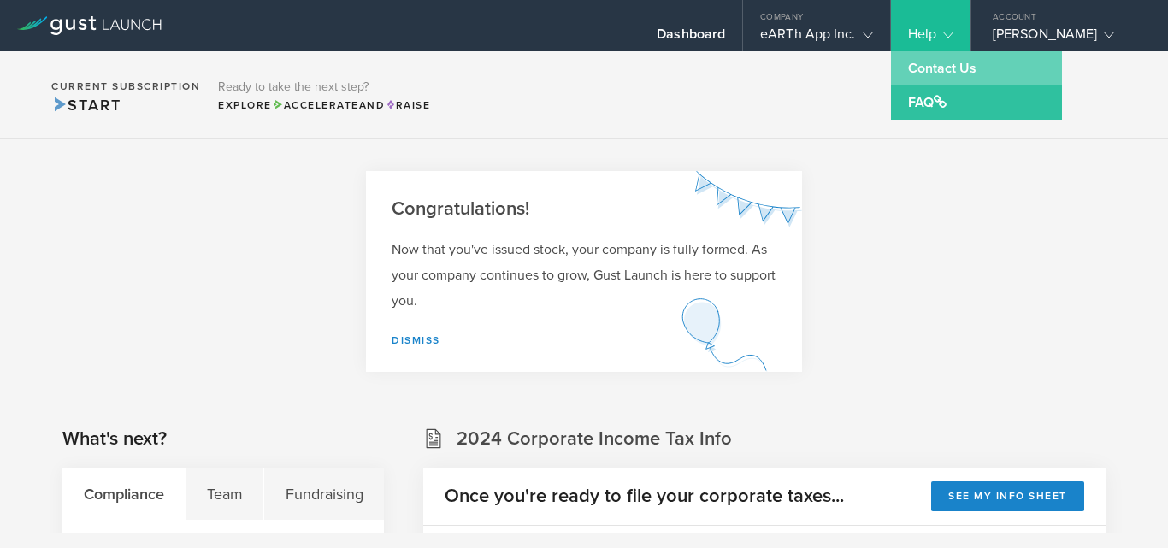
click at [917, 72] on link "Contact Us" at bounding box center [976, 68] width 171 height 34
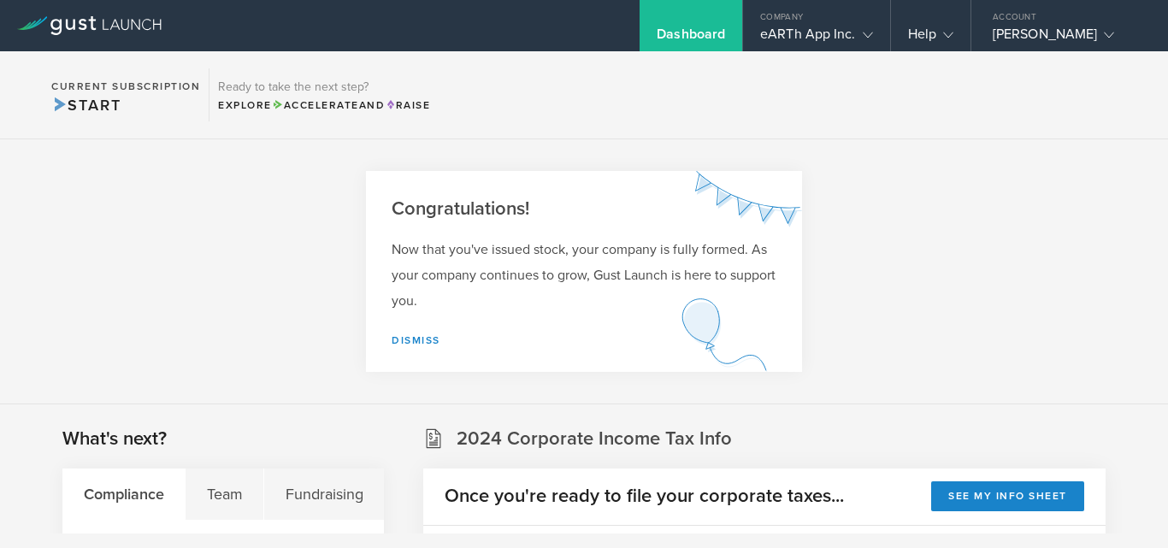
click at [740, 150] on section "Congratulations! Now that you've issued stock, your company is fully formed. As…" at bounding box center [584, 271] width 1168 height 265
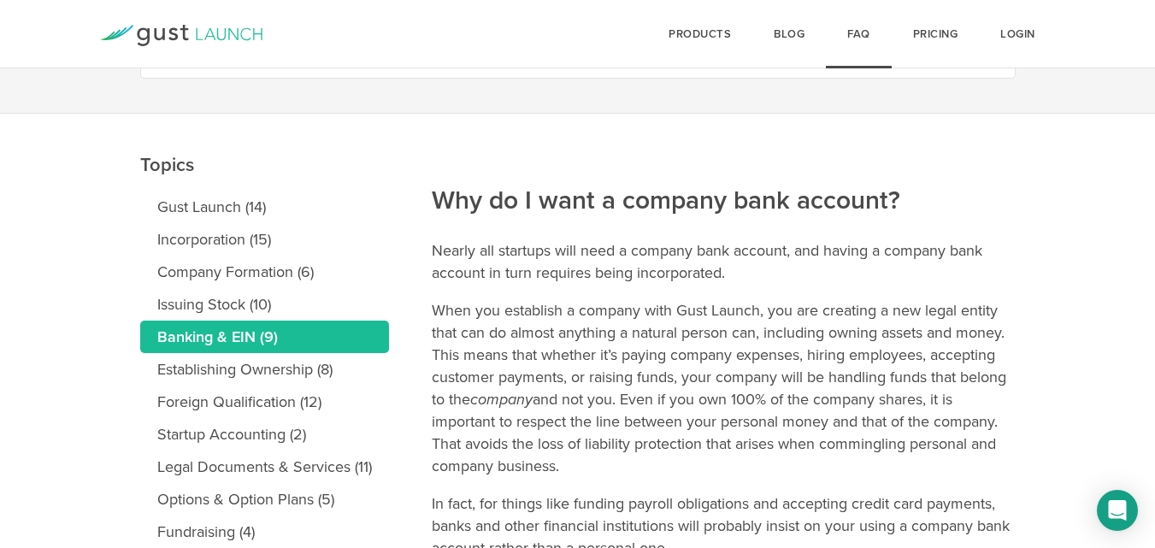
scroll to position [115, 0]
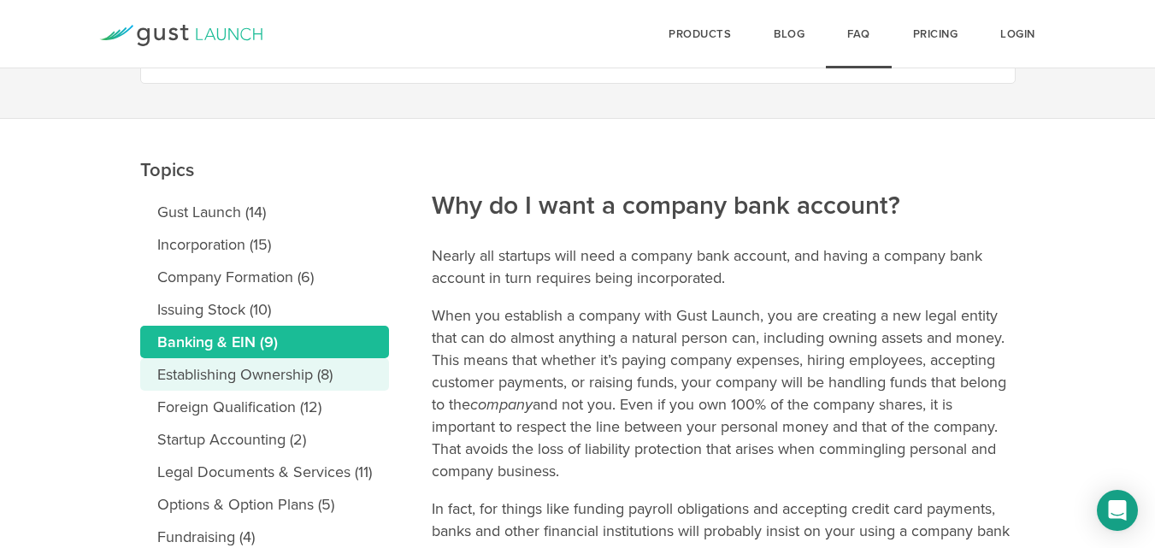
click at [227, 378] on link "Establishing Ownership (8)" at bounding box center [264, 374] width 249 height 32
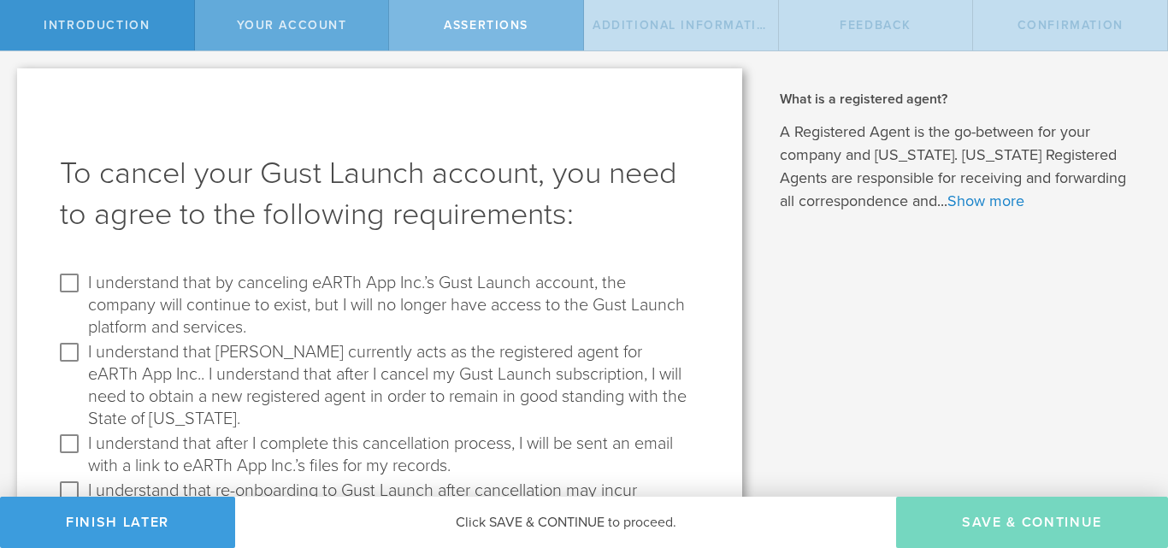
click at [304, 40] on div "Your Account" at bounding box center [292, 25] width 195 height 50
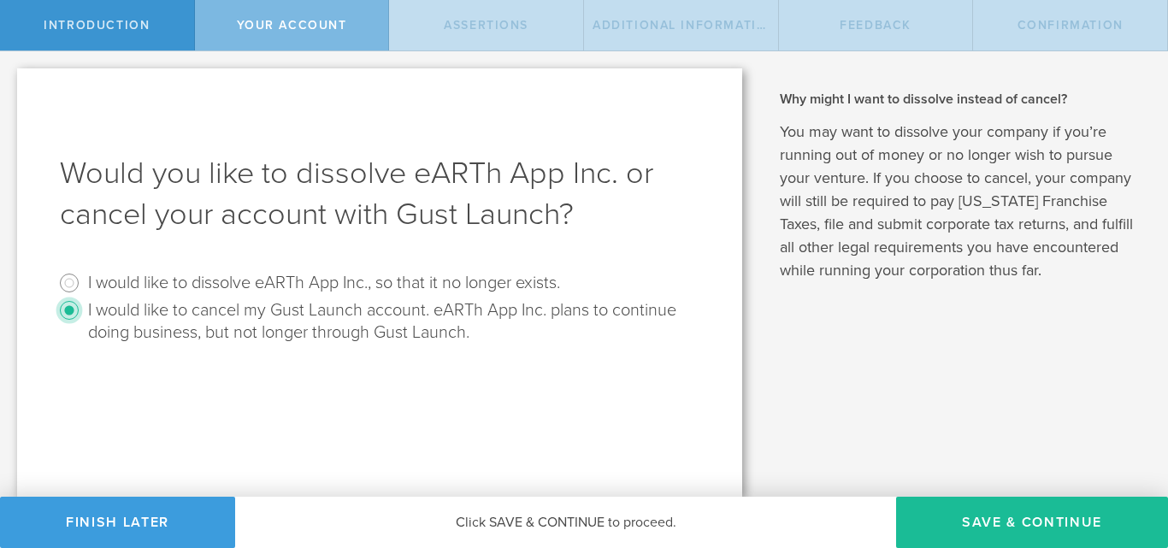
click at [71, 311] on input "I would like to cancel my Gust Launch account. eARTh App Inc. plans to continue…" at bounding box center [69, 310] width 27 height 27
click at [73, 315] on input "I would like to cancel my Gust Launch account. eARTh App Inc. plans to continue…" at bounding box center [69, 310] width 27 height 27
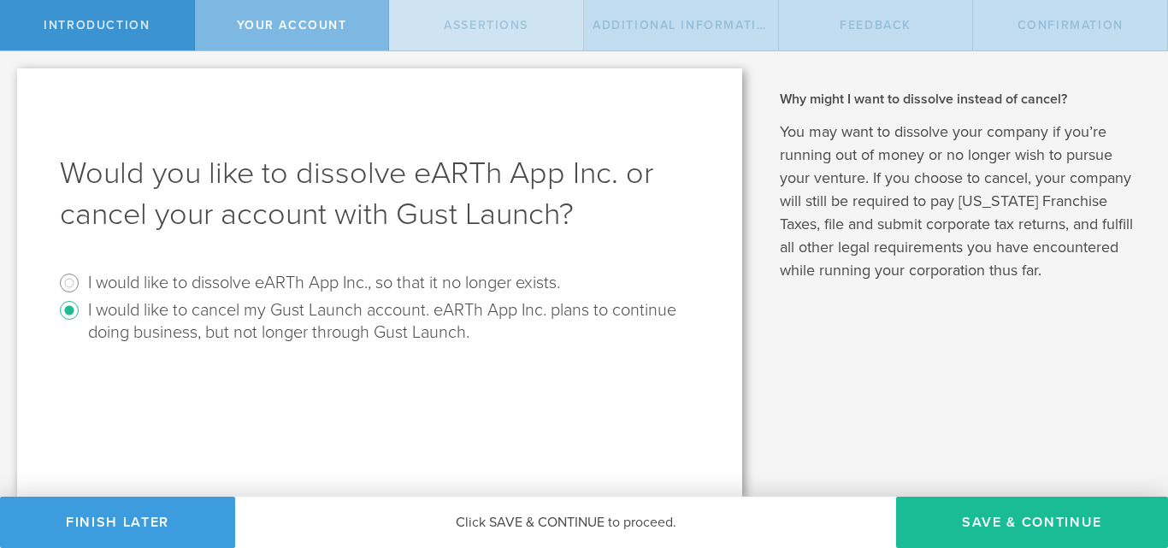
click at [482, 30] on span "Assertions" at bounding box center [486, 25] width 85 height 15
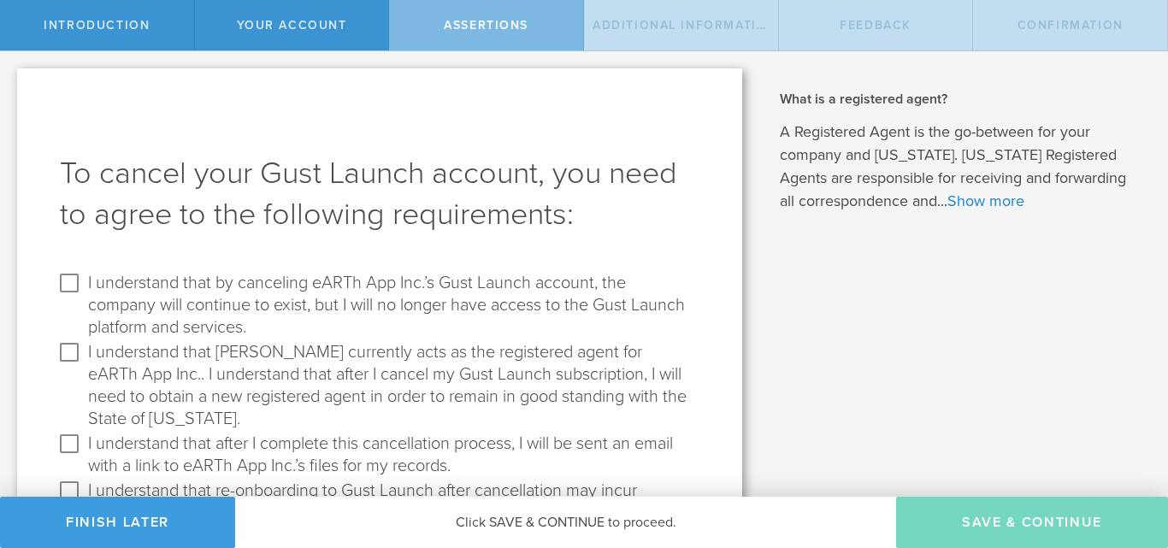
click at [639, 23] on span "Additional Information" at bounding box center [685, 25] width 185 height 15
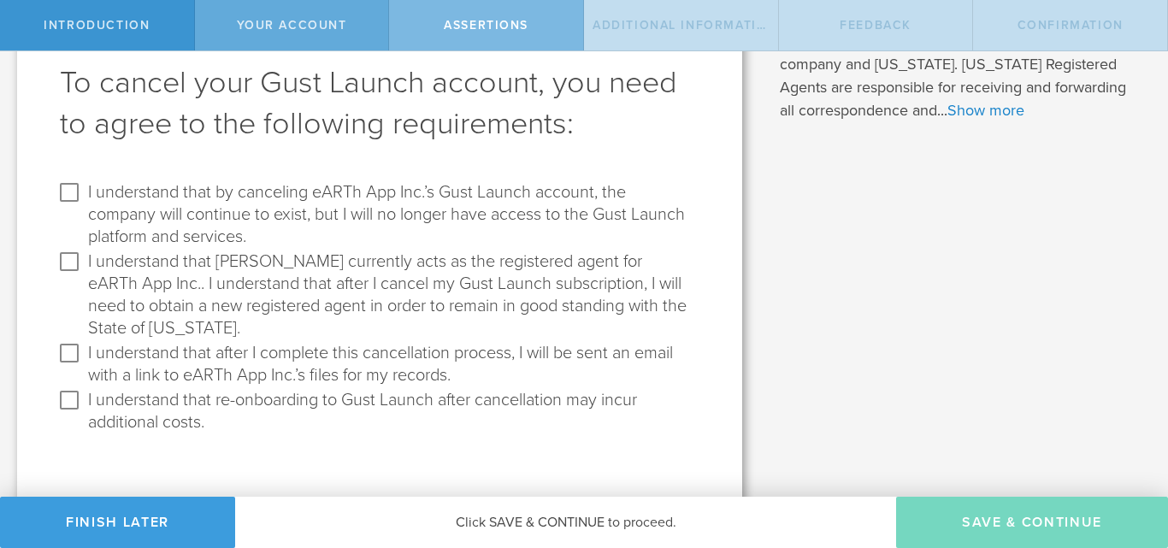
scroll to position [62, 0]
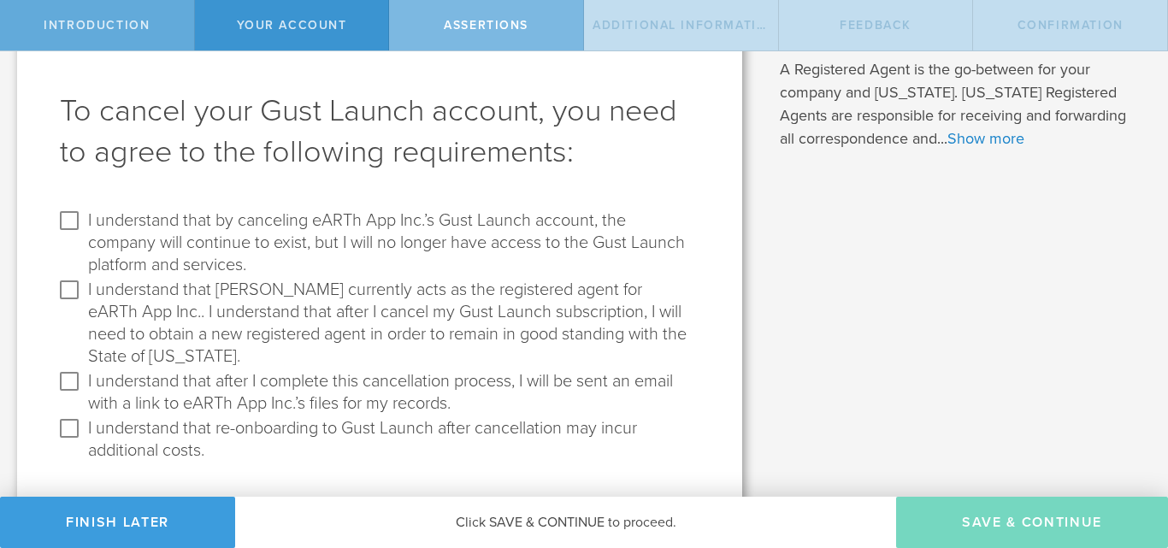
click at [109, 18] on span "Introduction" at bounding box center [97, 25] width 106 height 15
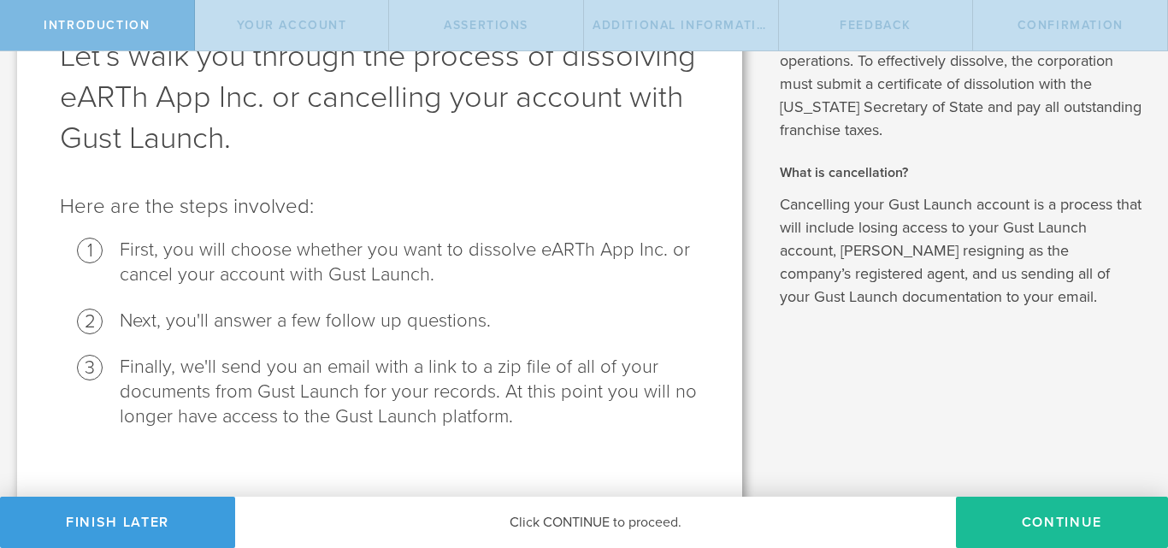
scroll to position [135, 0]
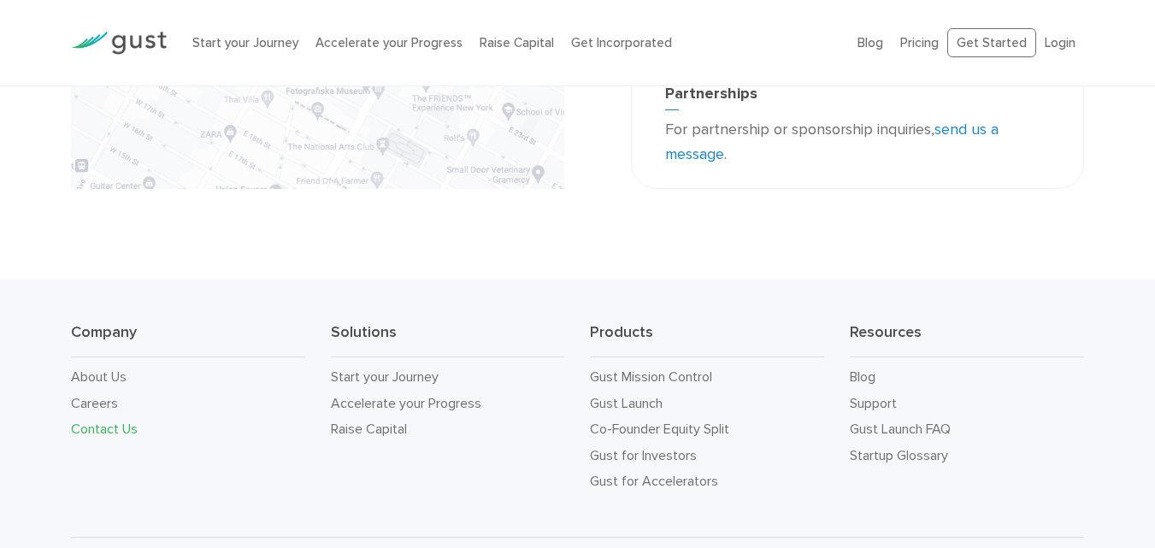
scroll to position [629, 0]
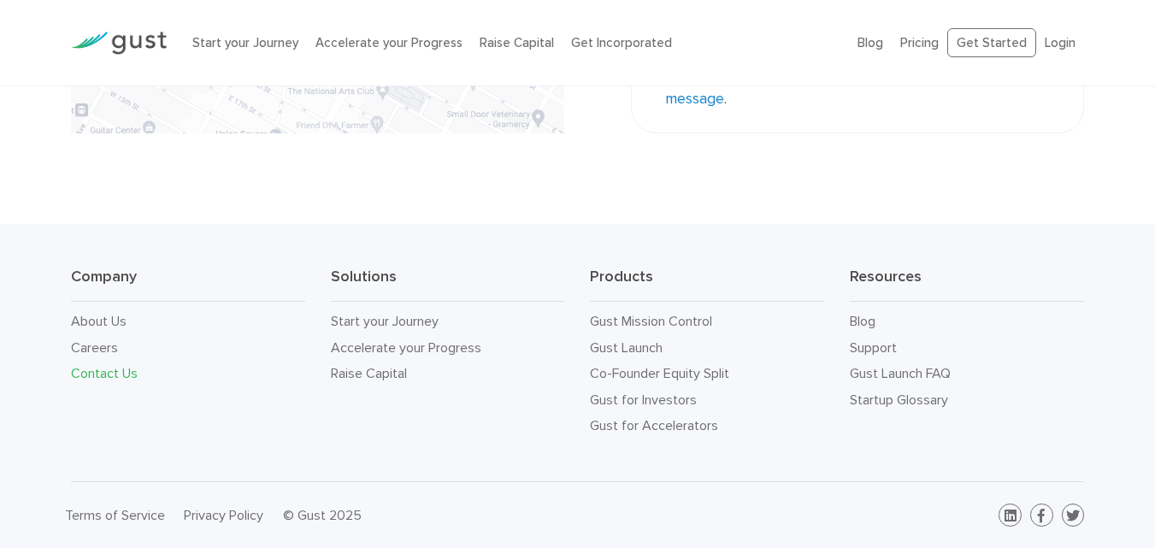
click at [89, 357] on li "Careers" at bounding box center [188, 348] width 234 height 26
click at [92, 352] on link "Careers" at bounding box center [94, 347] width 47 height 16
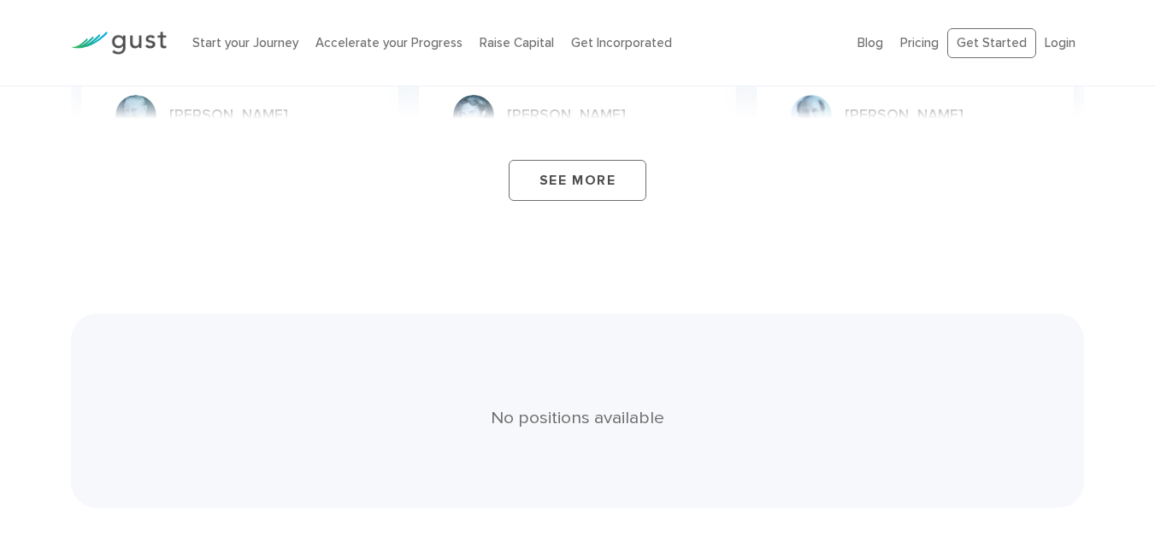
scroll to position [3091, 0]
click at [924, 48] on link "Pricing" at bounding box center [919, 42] width 38 height 15
